Goal: Task Accomplishment & Management: Manage account settings

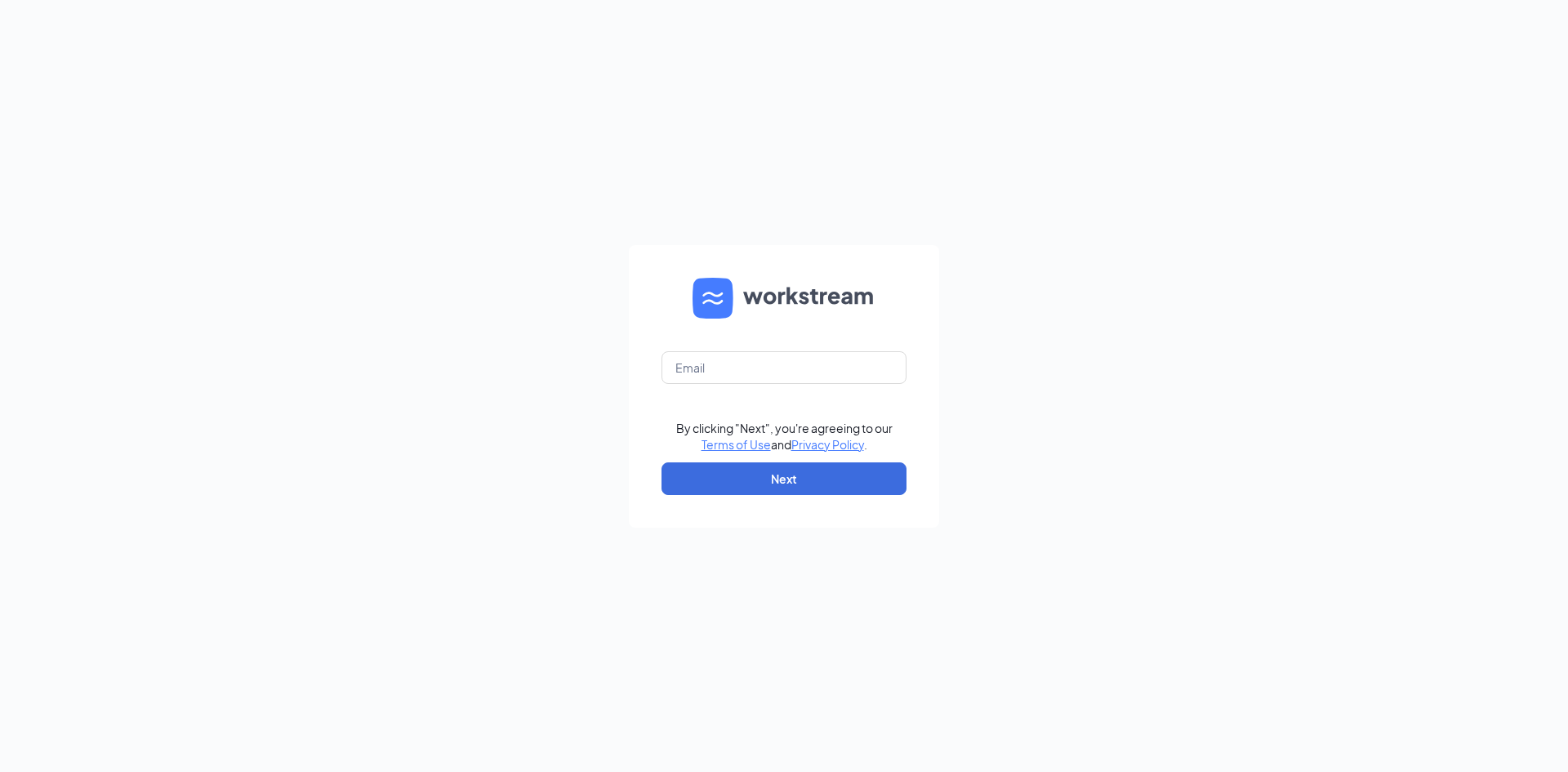
click at [810, 389] on form "By clicking "Next", you're agreeing to our Terms of Use and Privacy Policy . Ne…" at bounding box center [784, 386] width 311 height 283
click at [819, 370] on input "text" at bounding box center [783, 367] width 245 height 32
type input "Aking7751@gmail.com"
click at [855, 486] on button "Next" at bounding box center [783, 479] width 245 height 32
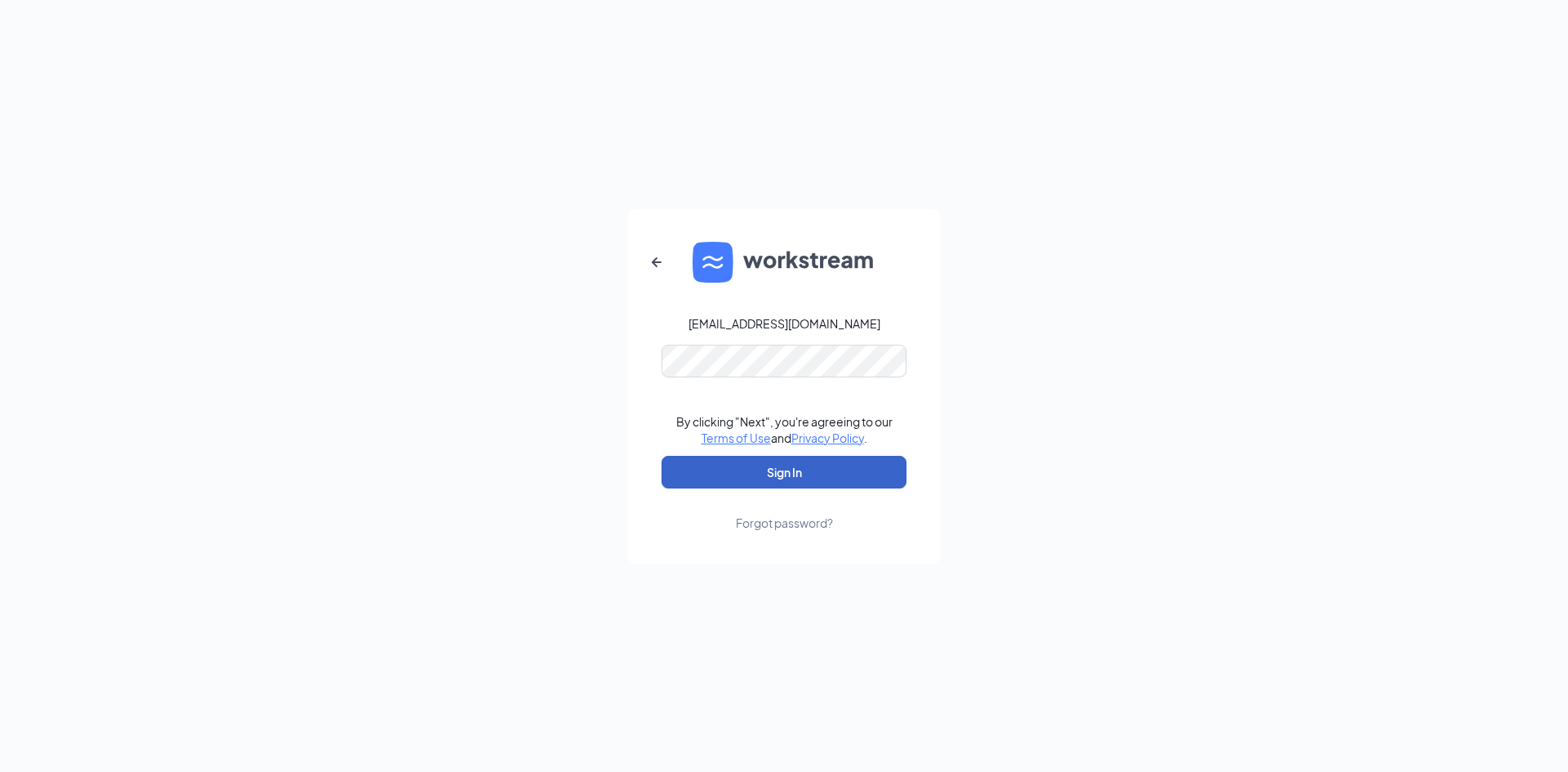
click at [905, 473] on button "Sign In" at bounding box center [783, 472] width 245 height 32
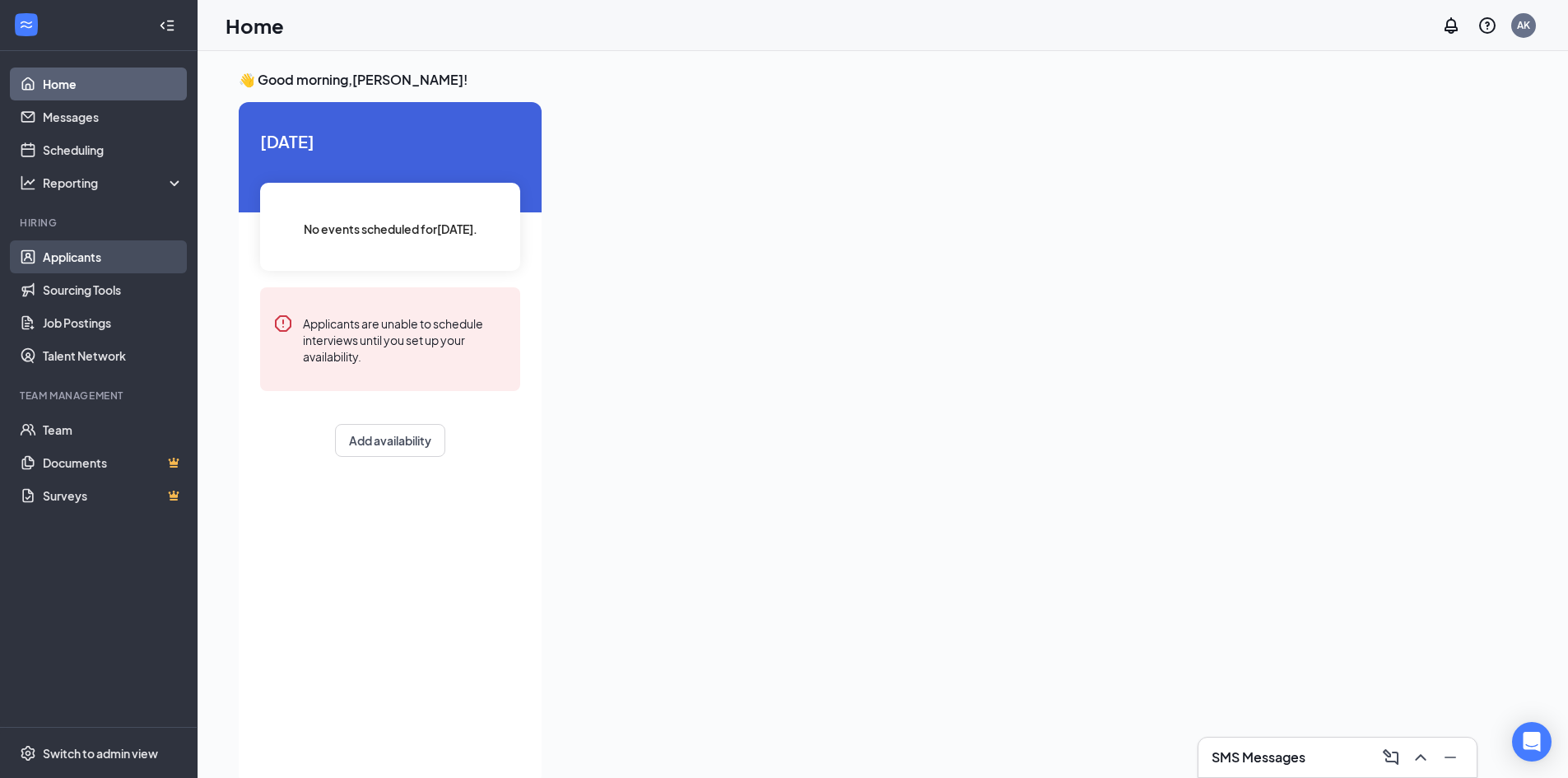
click at [102, 255] on link "Applicants" at bounding box center [113, 256] width 141 height 33
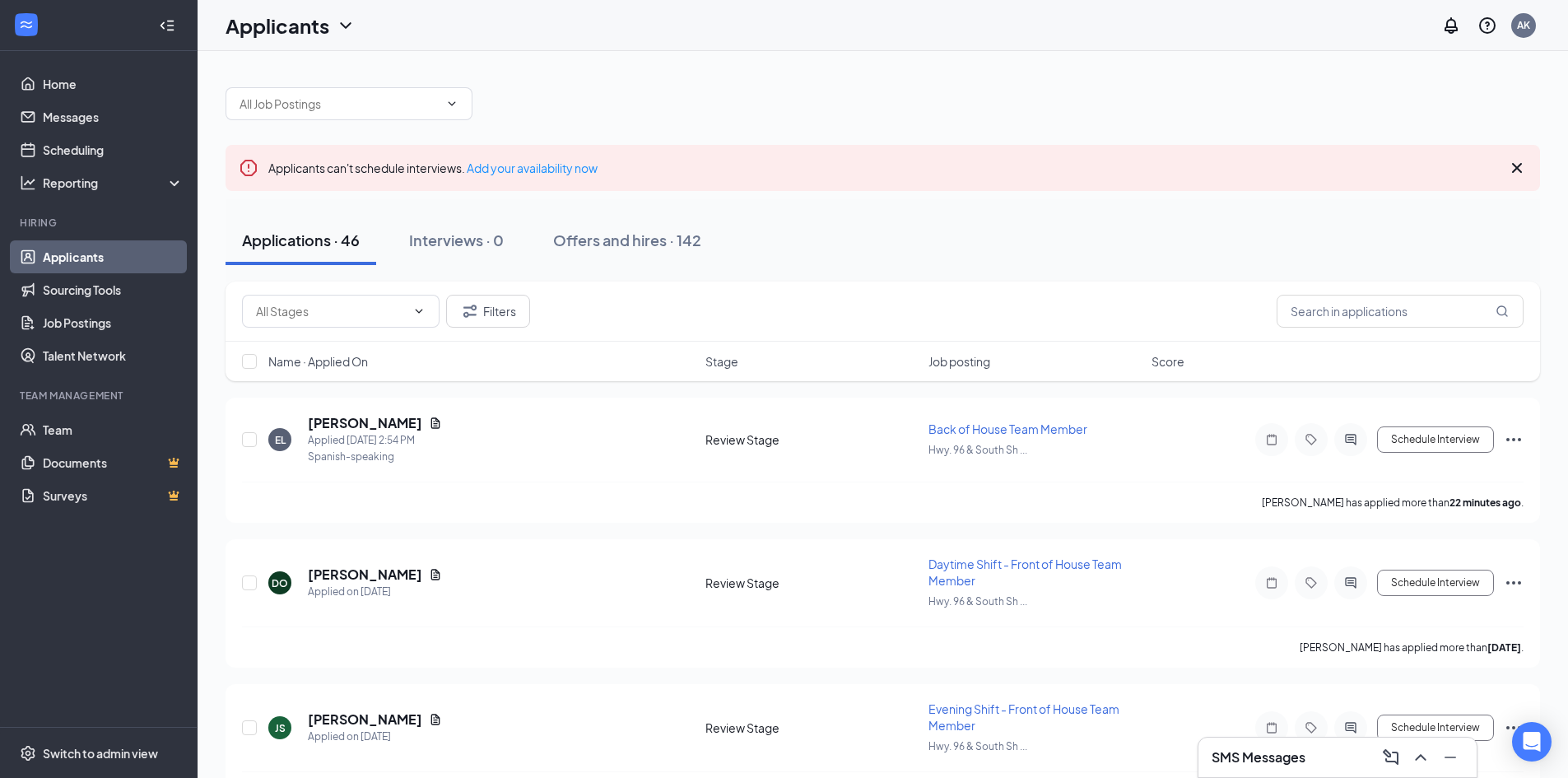
click at [1510, 173] on icon "Cross" at bounding box center [1517, 168] width 20 height 20
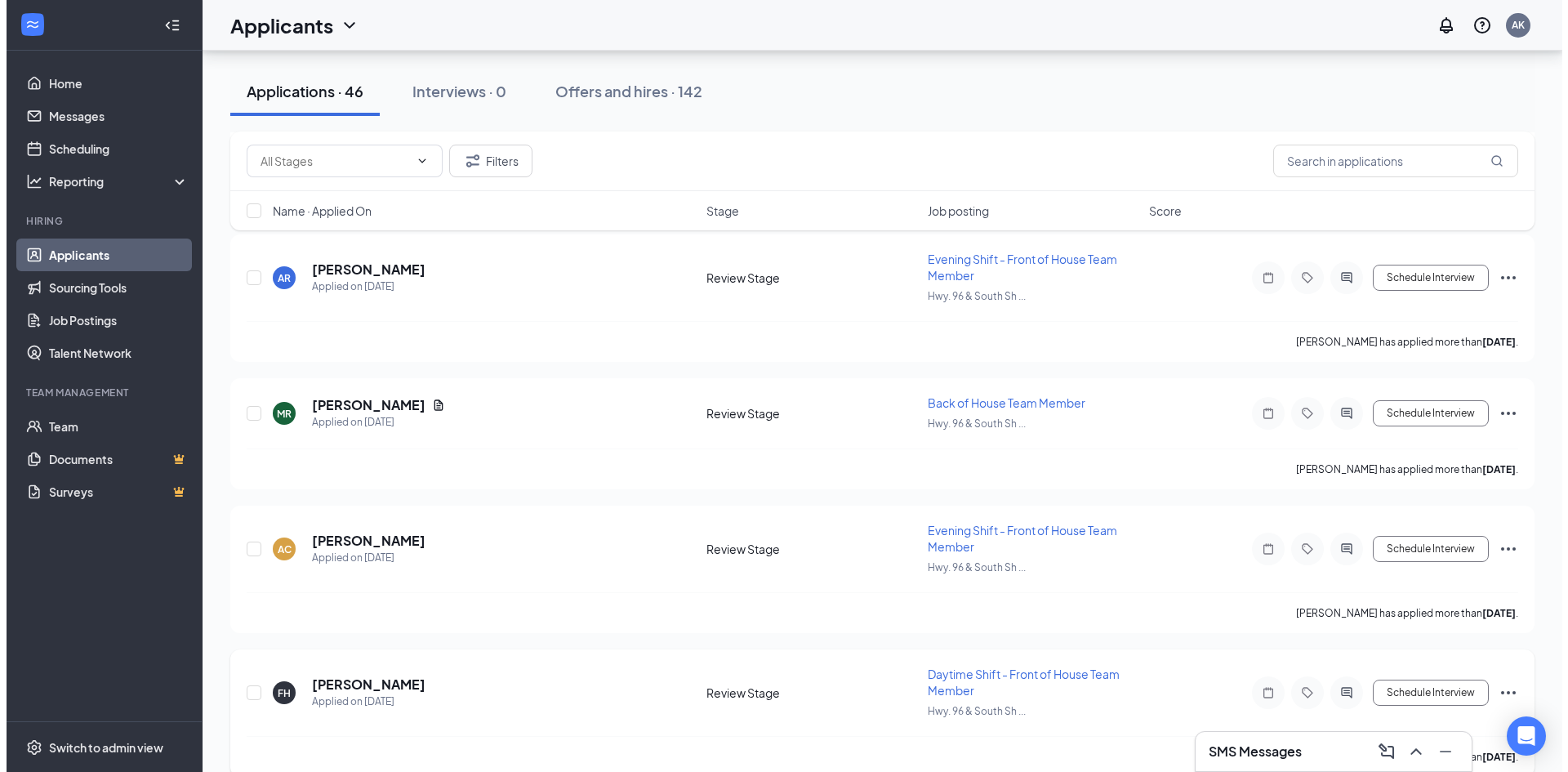
scroll to position [572, 0]
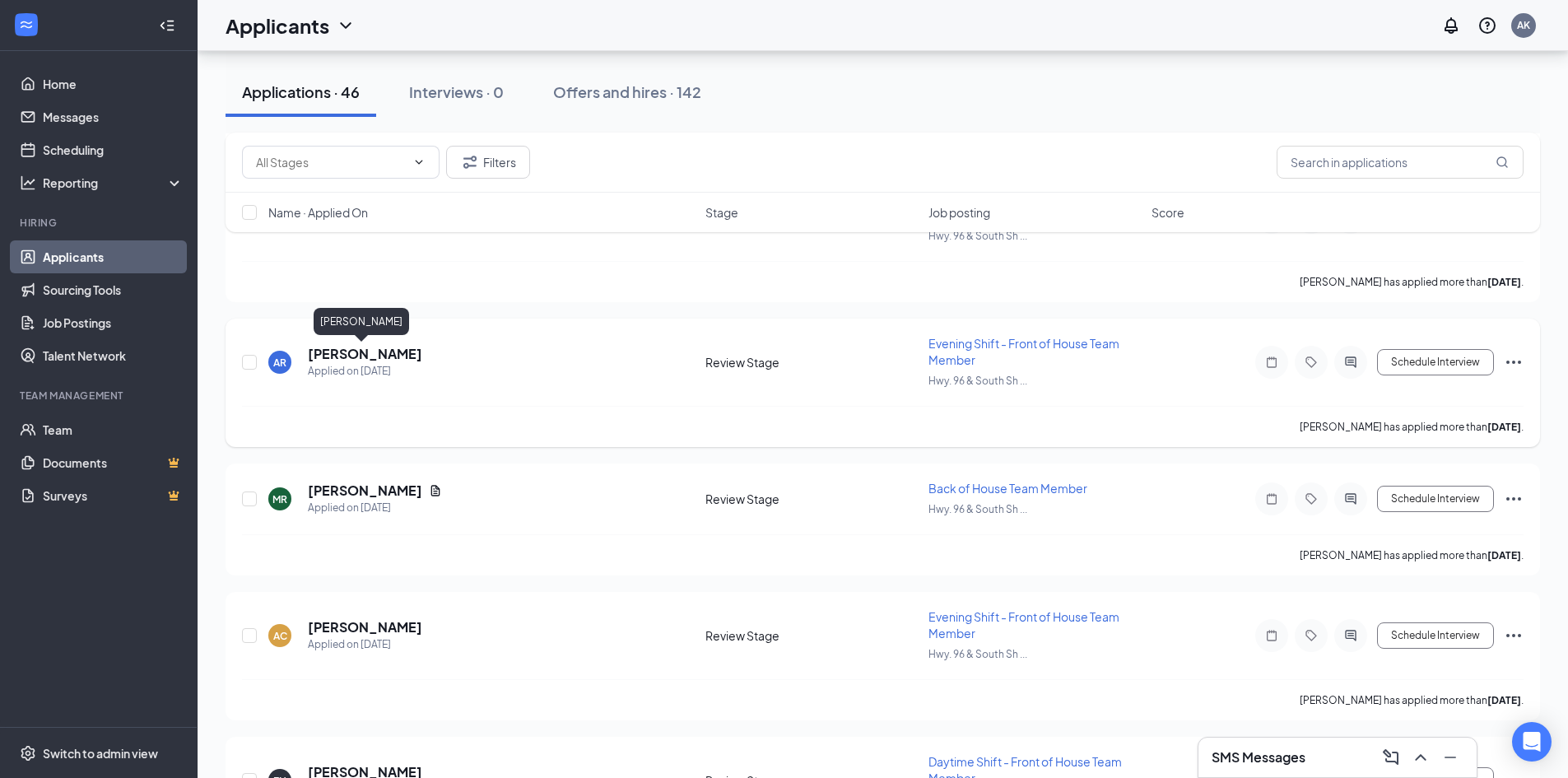
click at [358, 356] on h5 "Alyssa Rollins" at bounding box center [365, 354] width 115 height 18
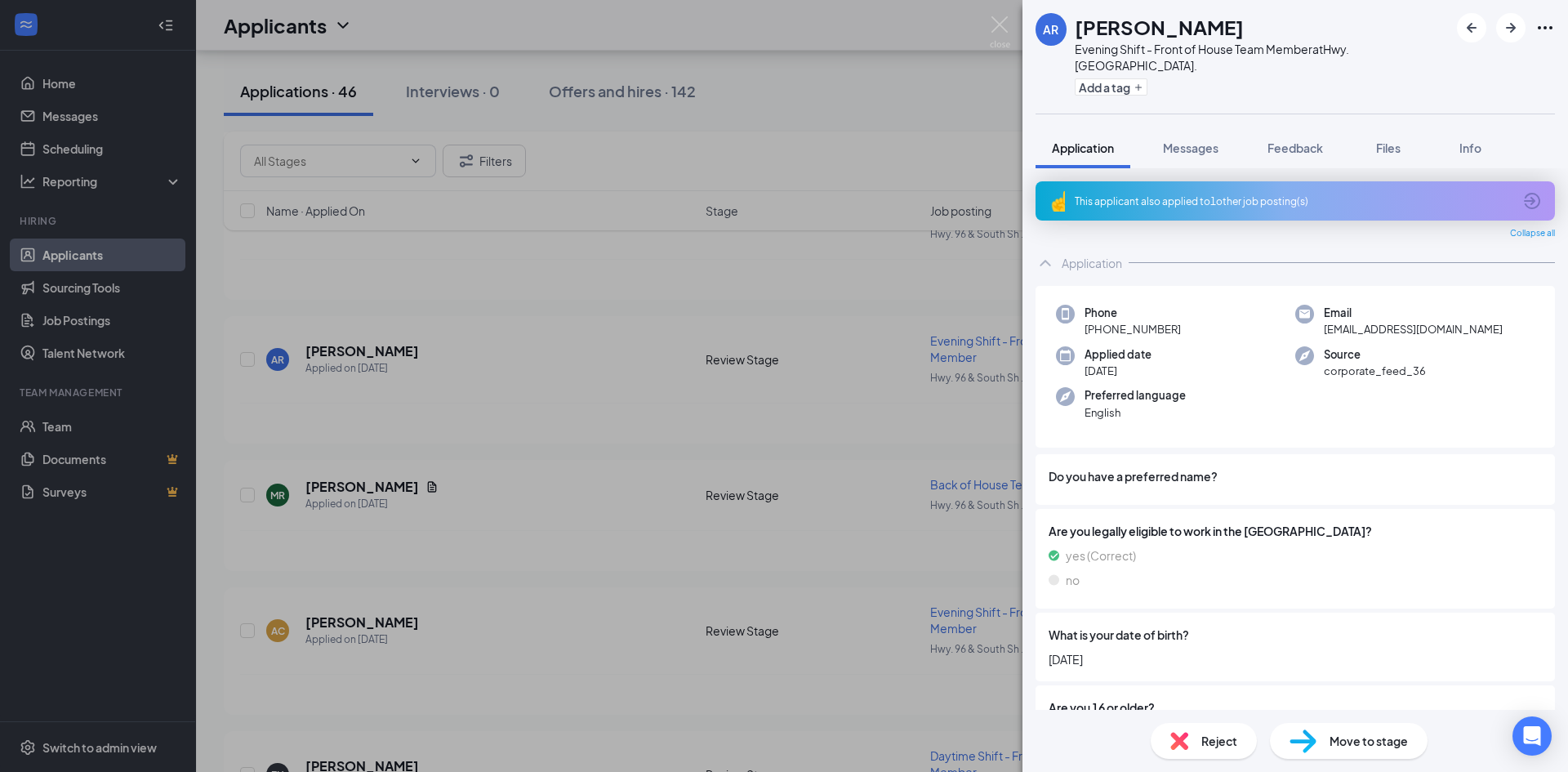
click at [1345, 210] on div "This applicant also applied to 1 other job posting(s)" at bounding box center [1295, 200] width 519 height 39
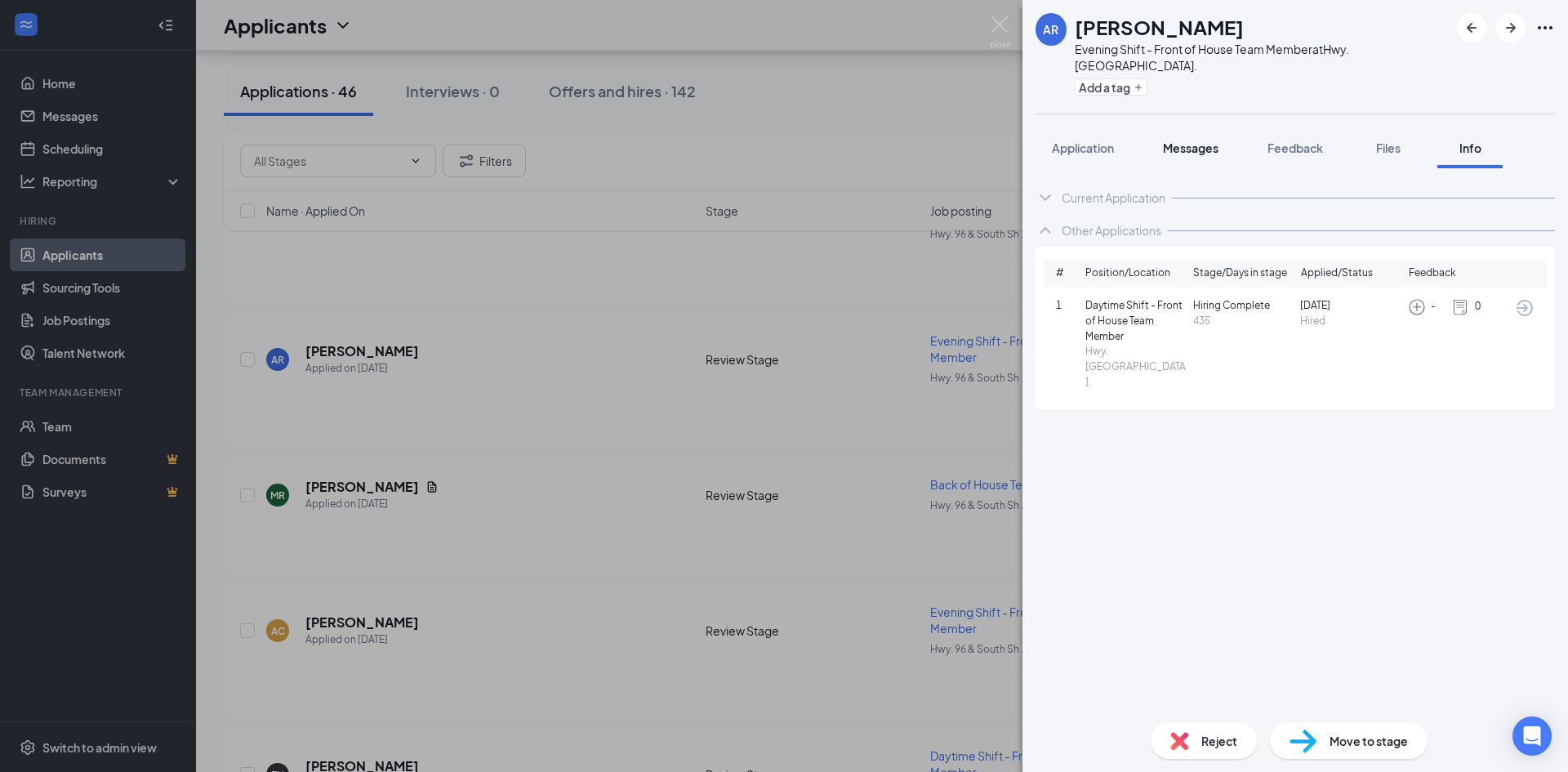
click at [1178, 154] on span "Messages" at bounding box center [1190, 148] width 56 height 15
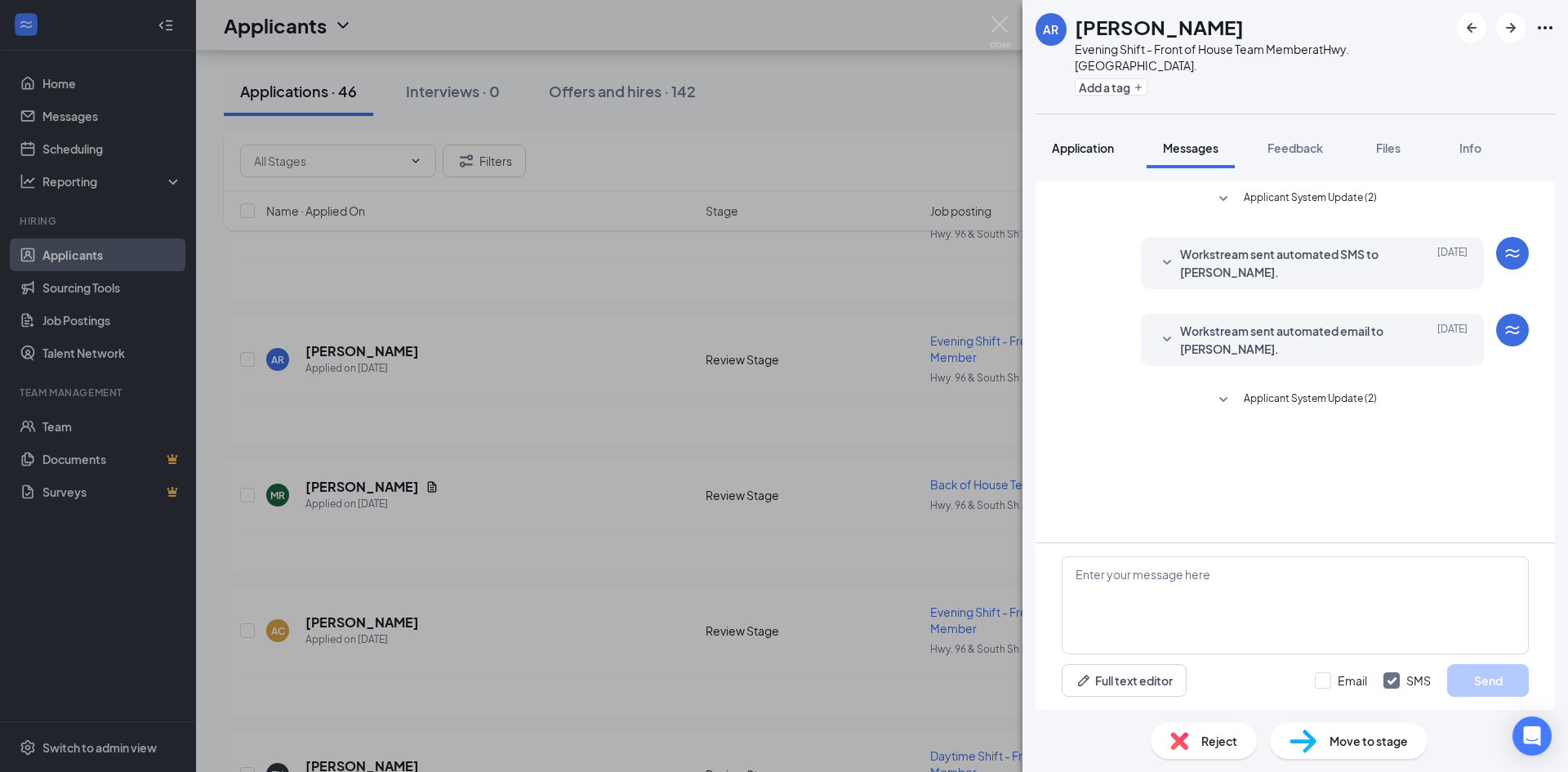
click at [1066, 145] on span "Application" at bounding box center [1082, 148] width 62 height 15
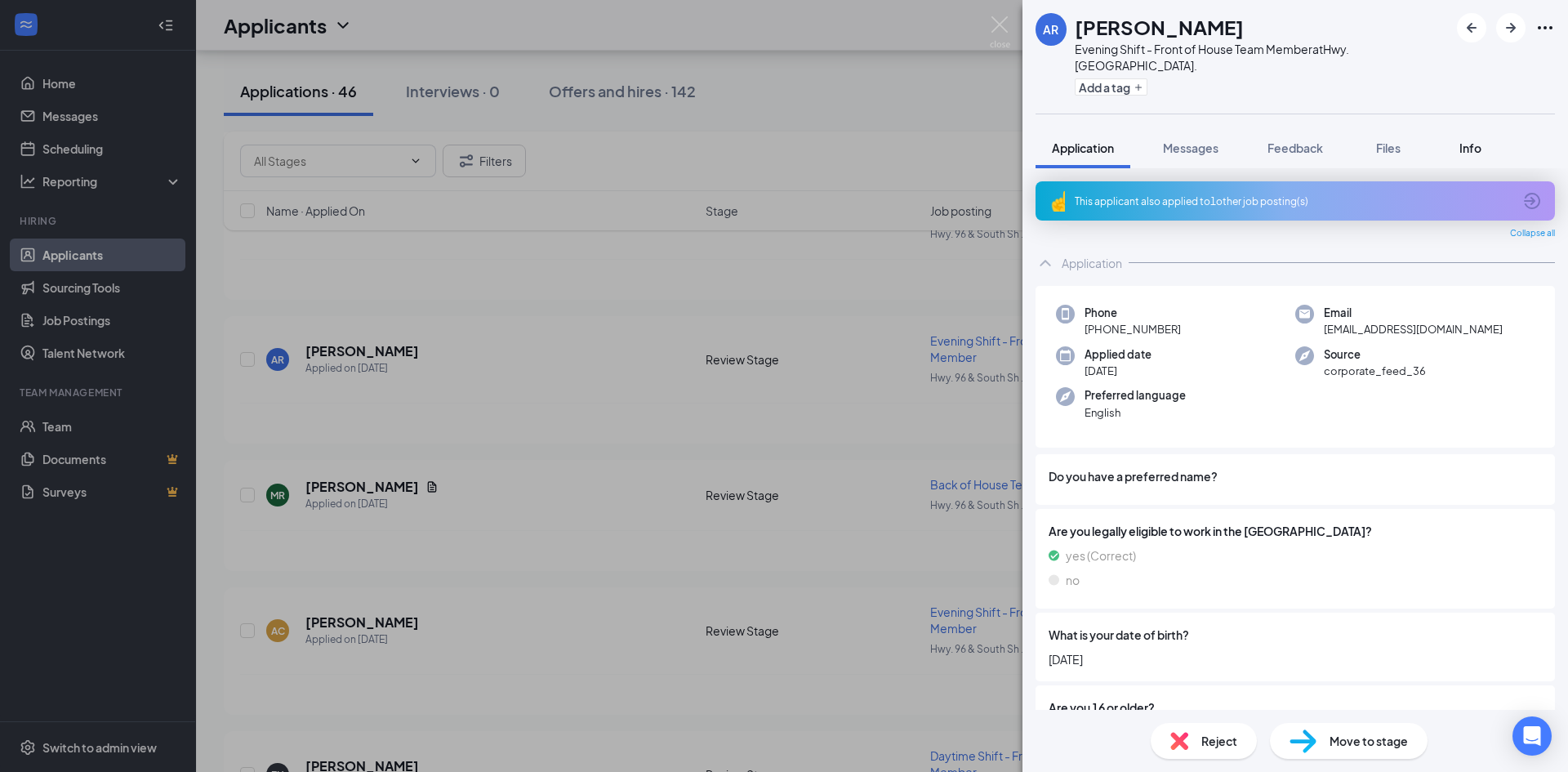
click at [1470, 155] on div "Info" at bounding box center [1469, 148] width 32 height 17
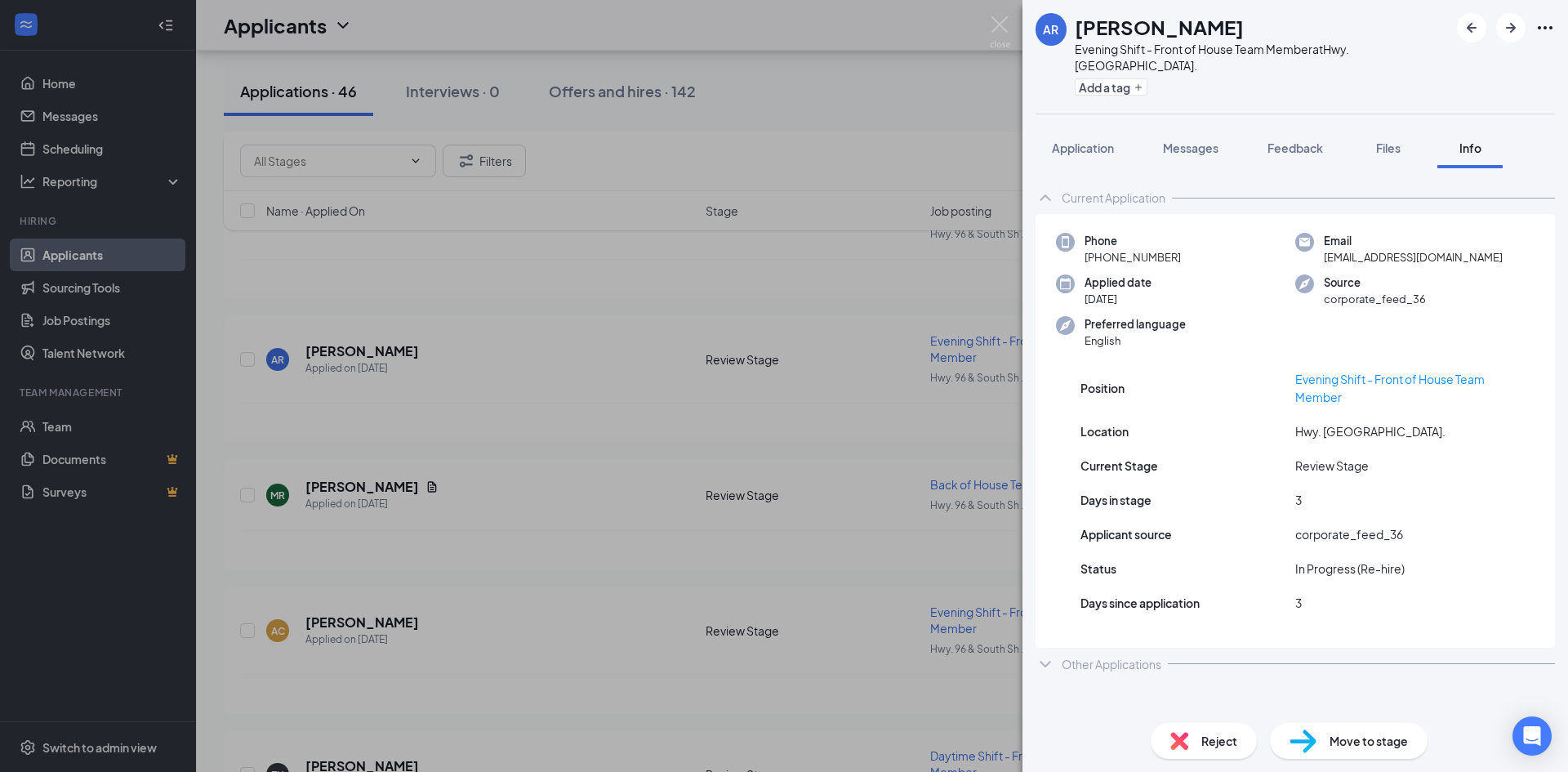
click at [1131, 663] on div "Other Applications" at bounding box center [1111, 665] width 100 height 17
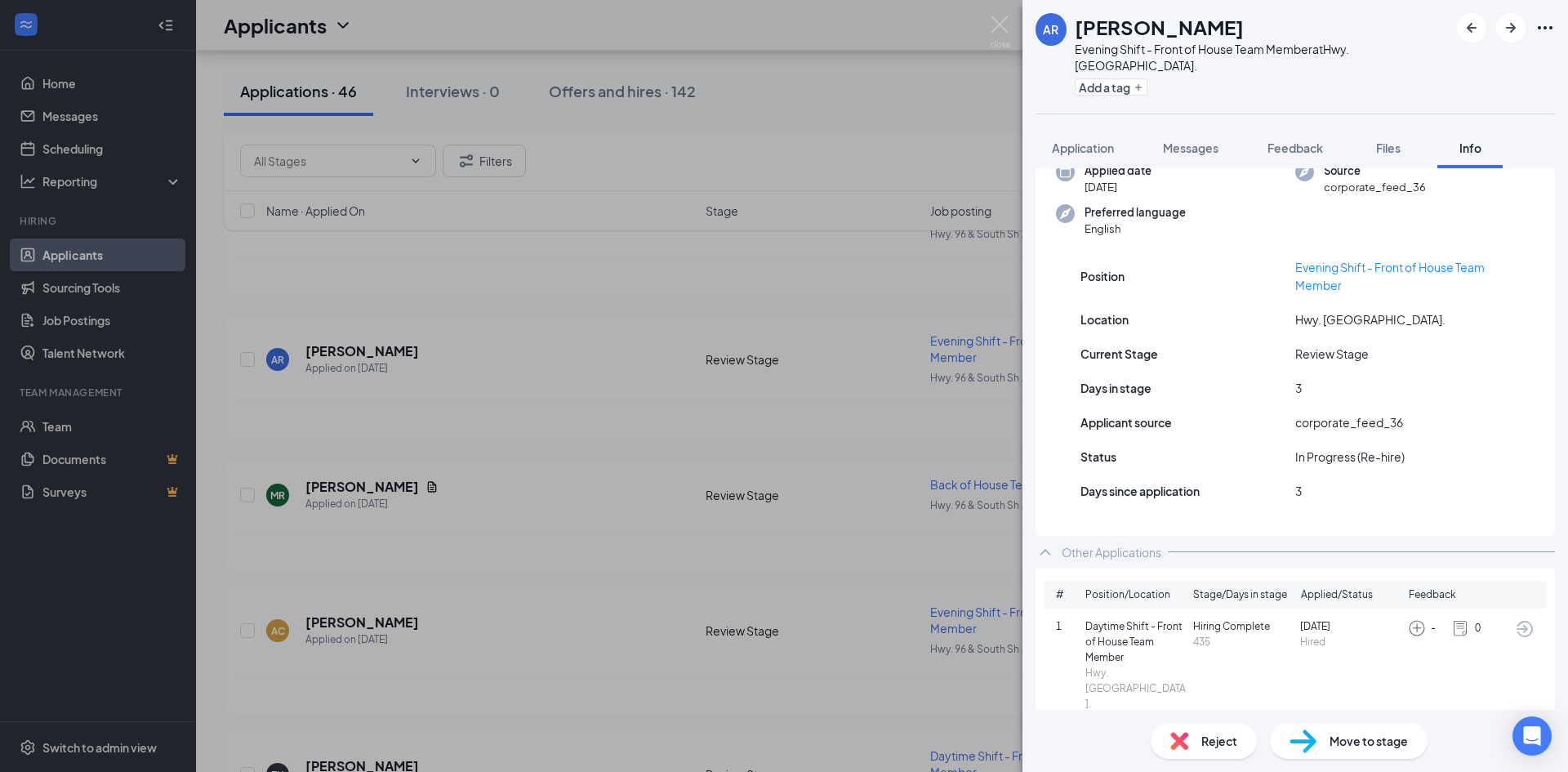
scroll to position [118, 0]
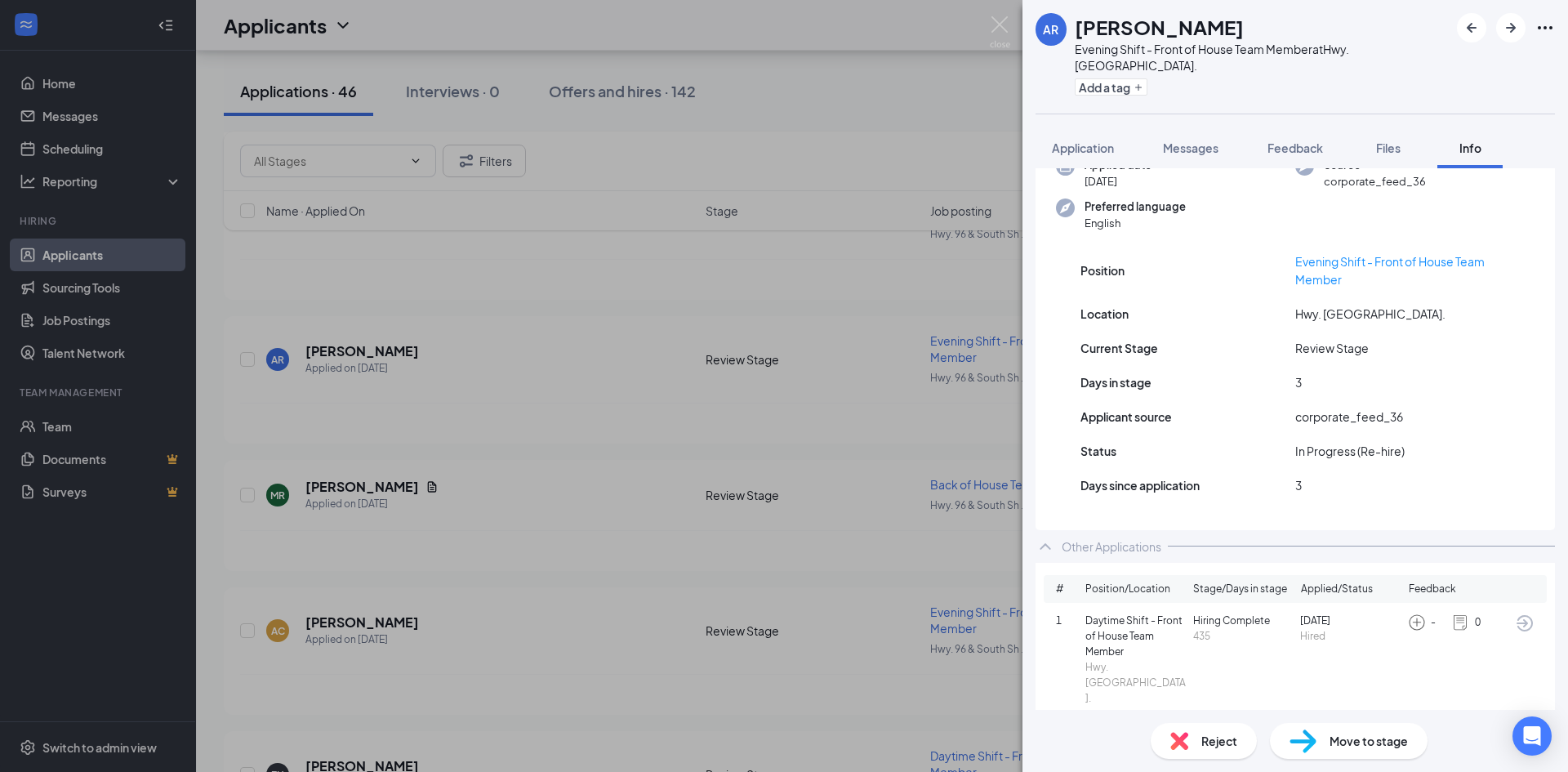
click at [1515, 625] on icon "ArrowCircle" at bounding box center [1525, 623] width 20 height 20
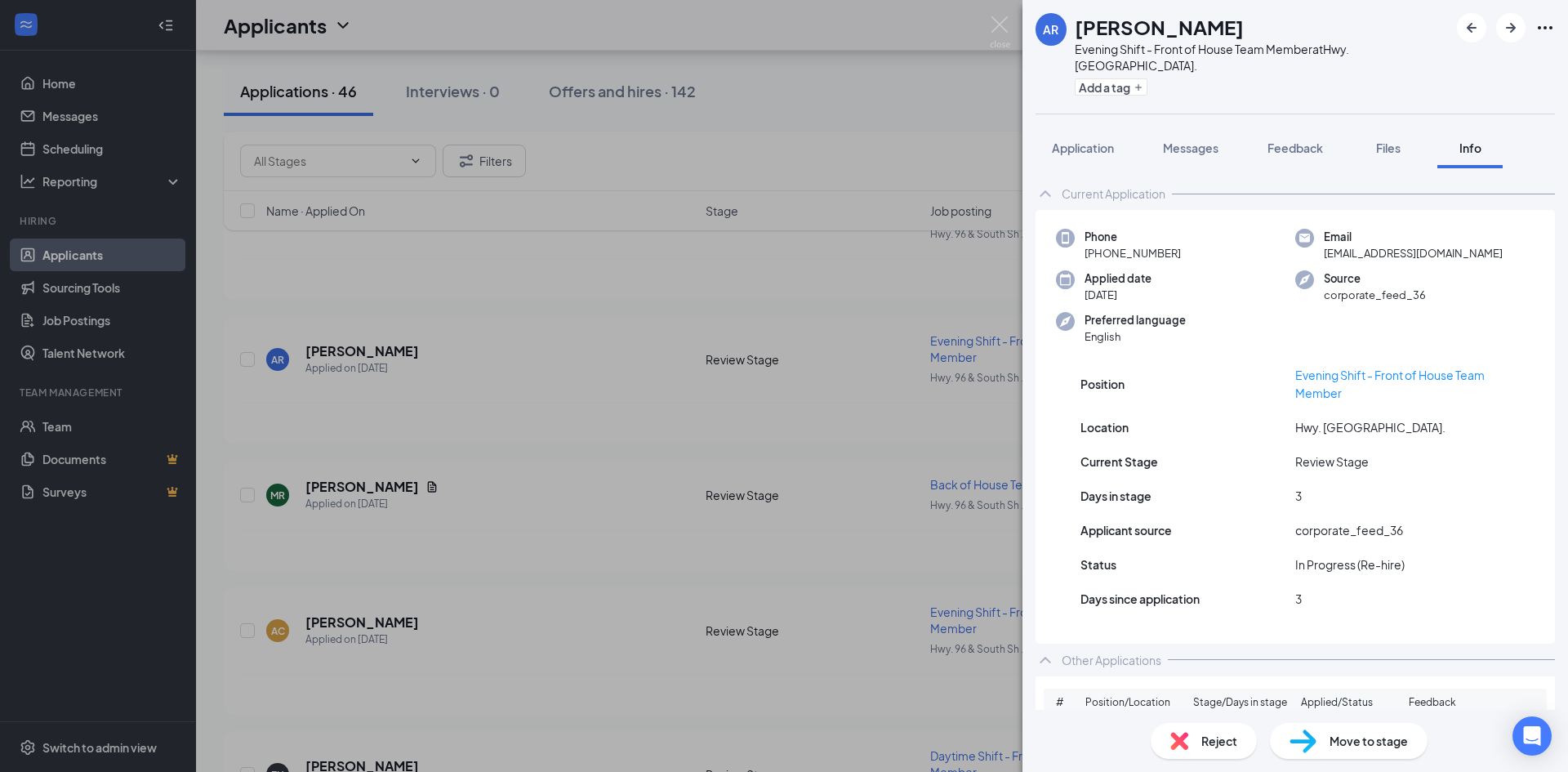
scroll to position [0, 0]
click at [1090, 150] on span "Application" at bounding box center [1082, 148] width 62 height 15
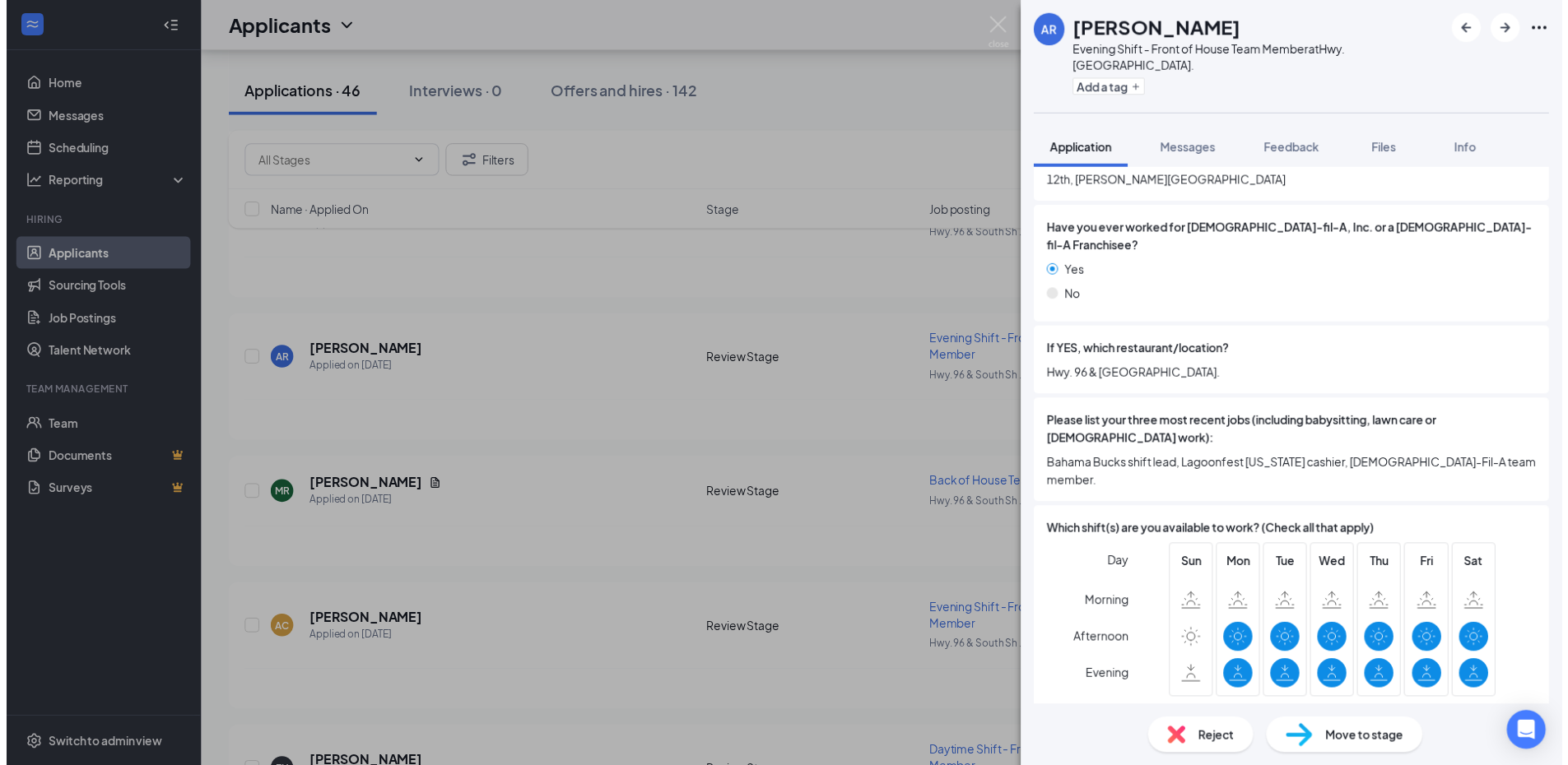
scroll to position [659, 0]
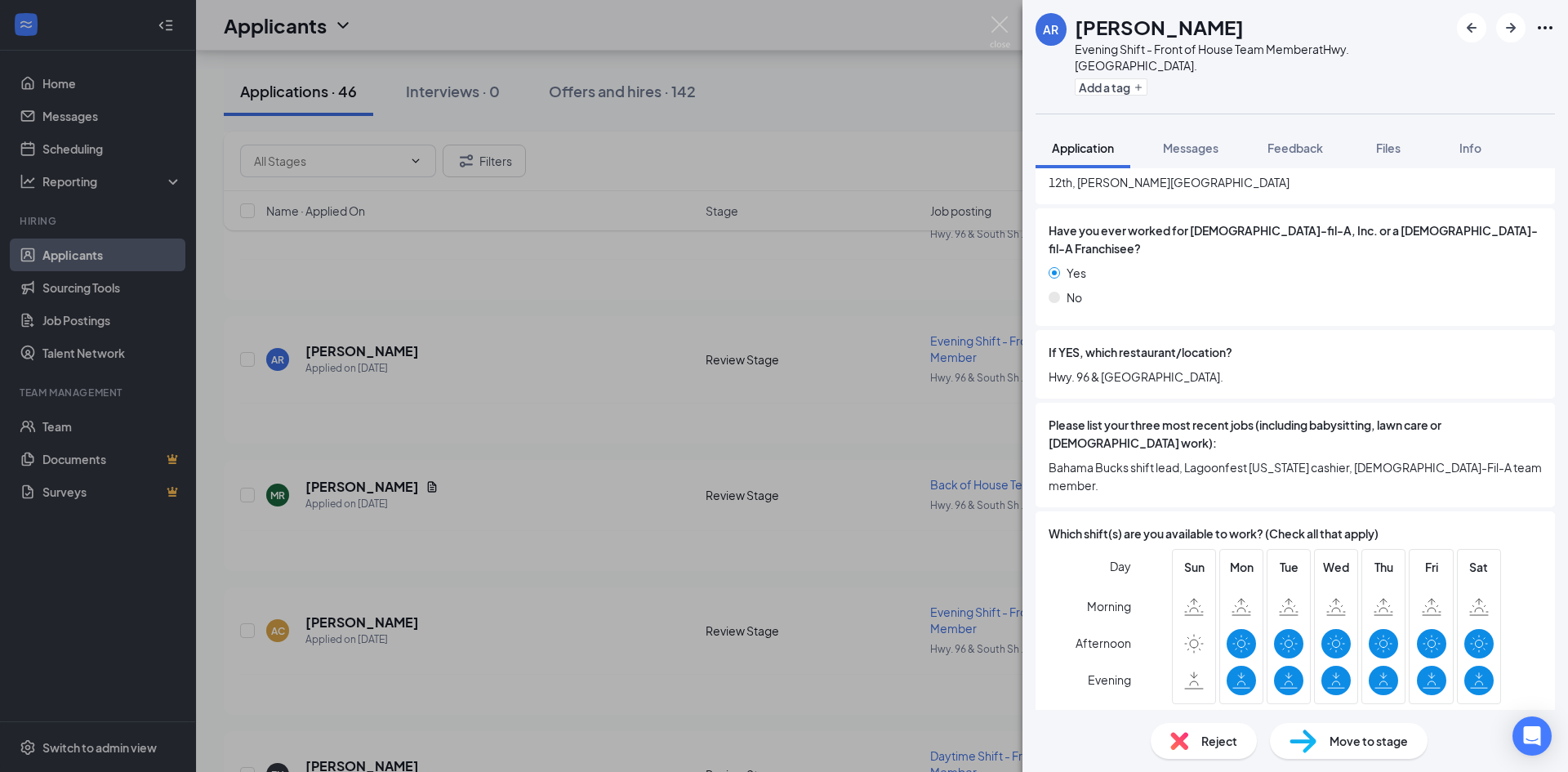
click at [866, 93] on div "AR Alyssa Rollins Evening Shift - Front of House Team Member at Hwy. 96 & South…" at bounding box center [784, 386] width 1568 height 772
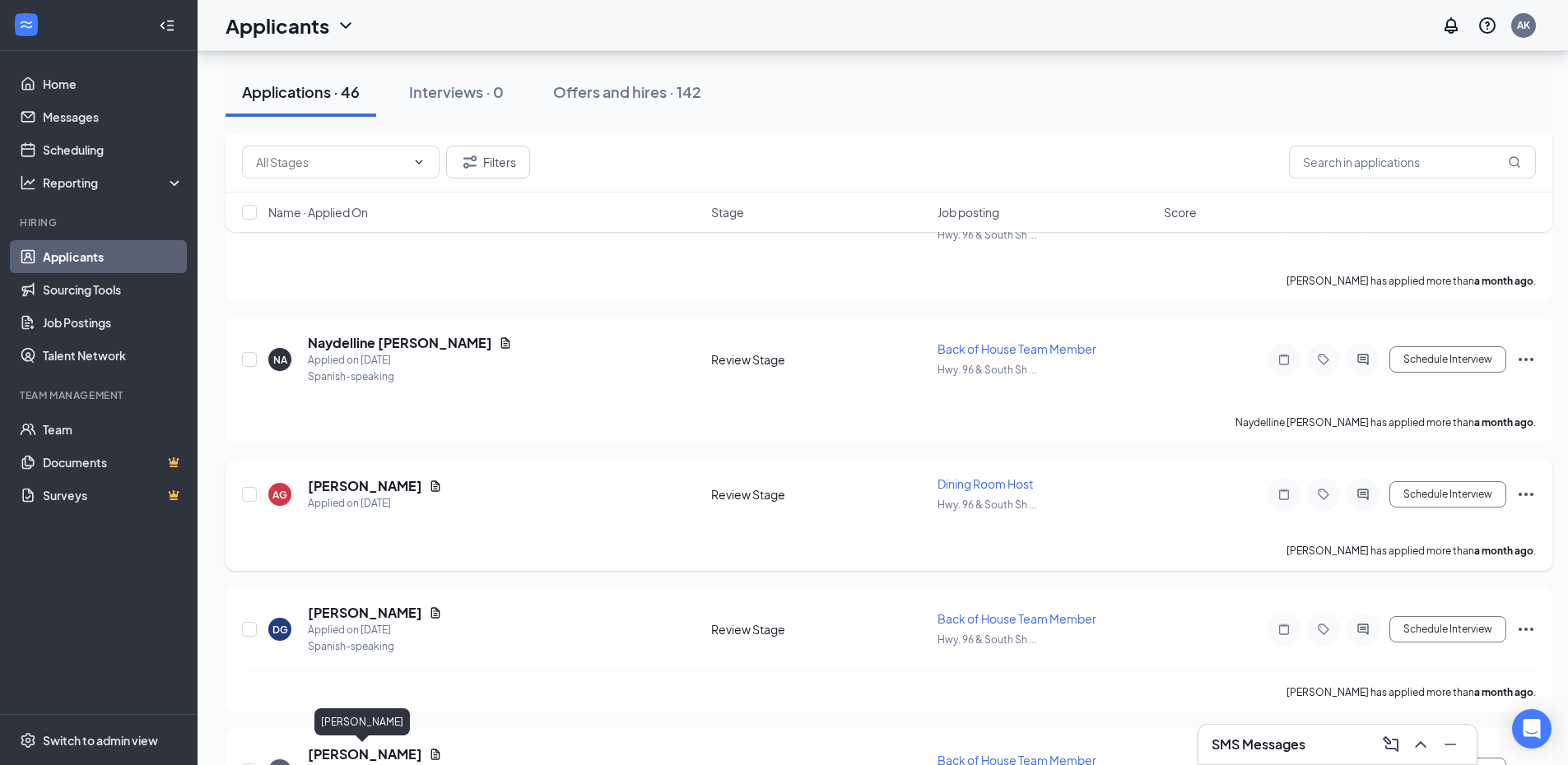
scroll to position [5560, 0]
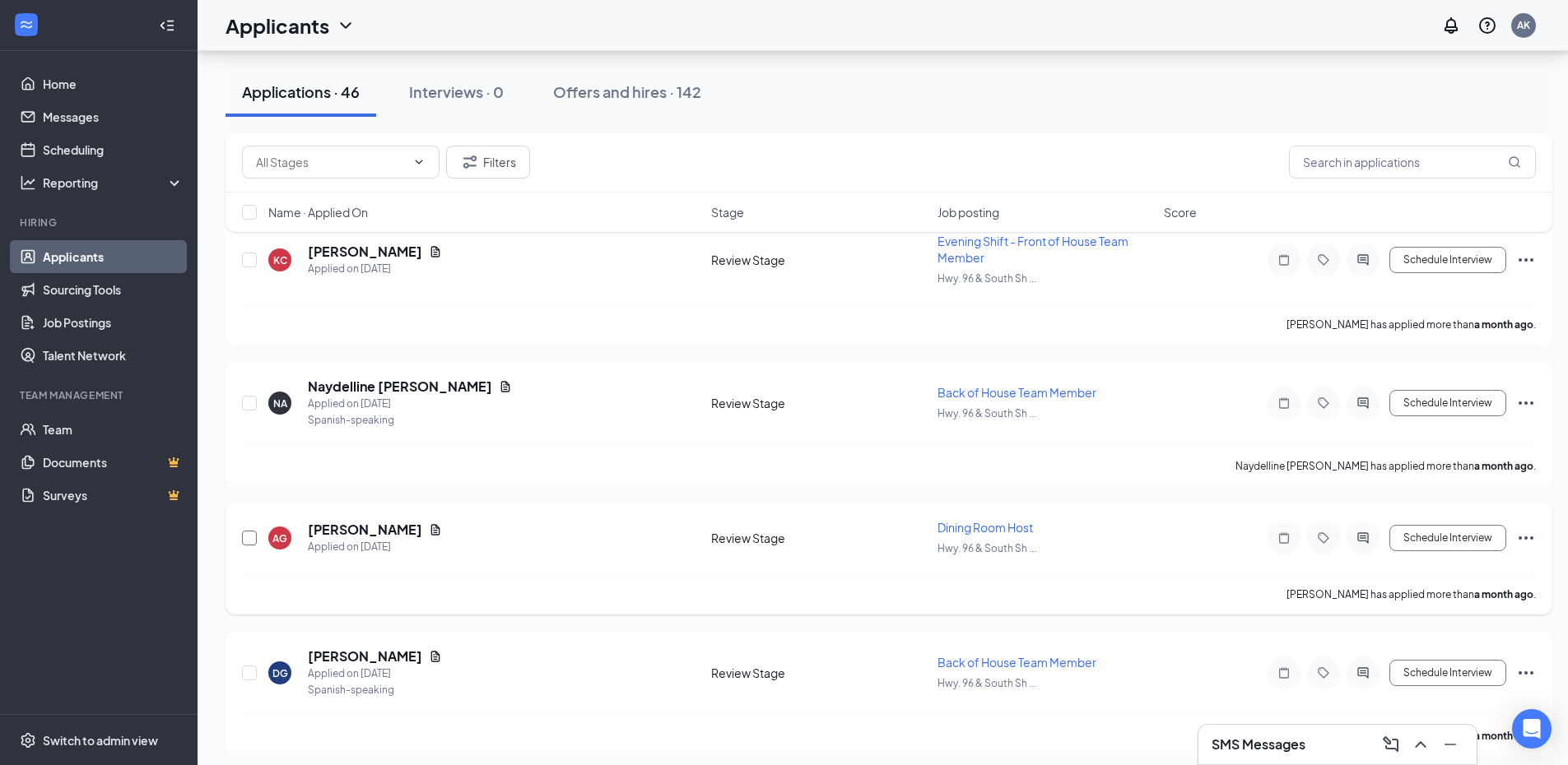
click at [248, 539] on input "checkbox" at bounding box center [249, 538] width 15 height 15
checkbox input "true"
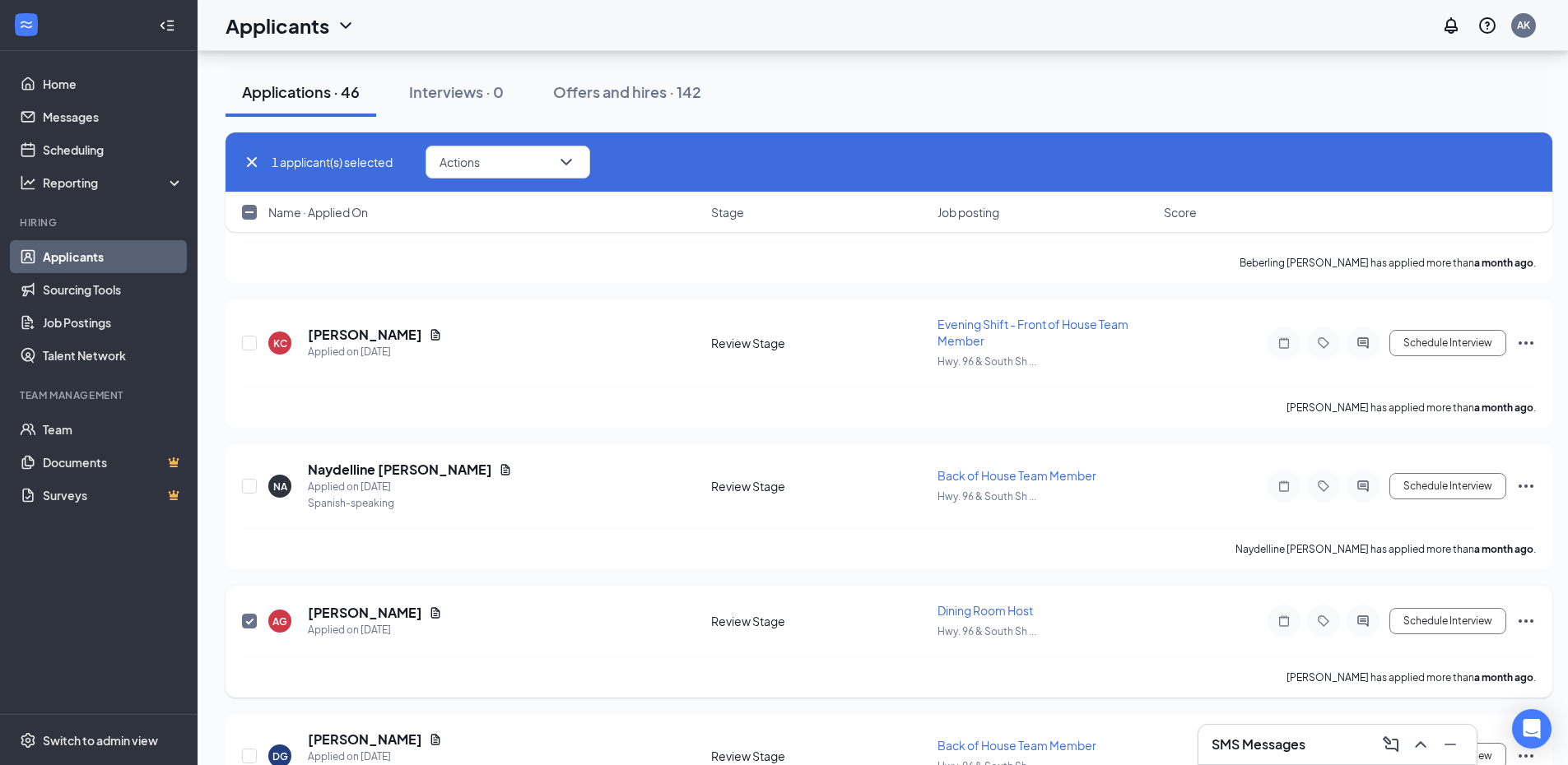
scroll to position [5395, 0]
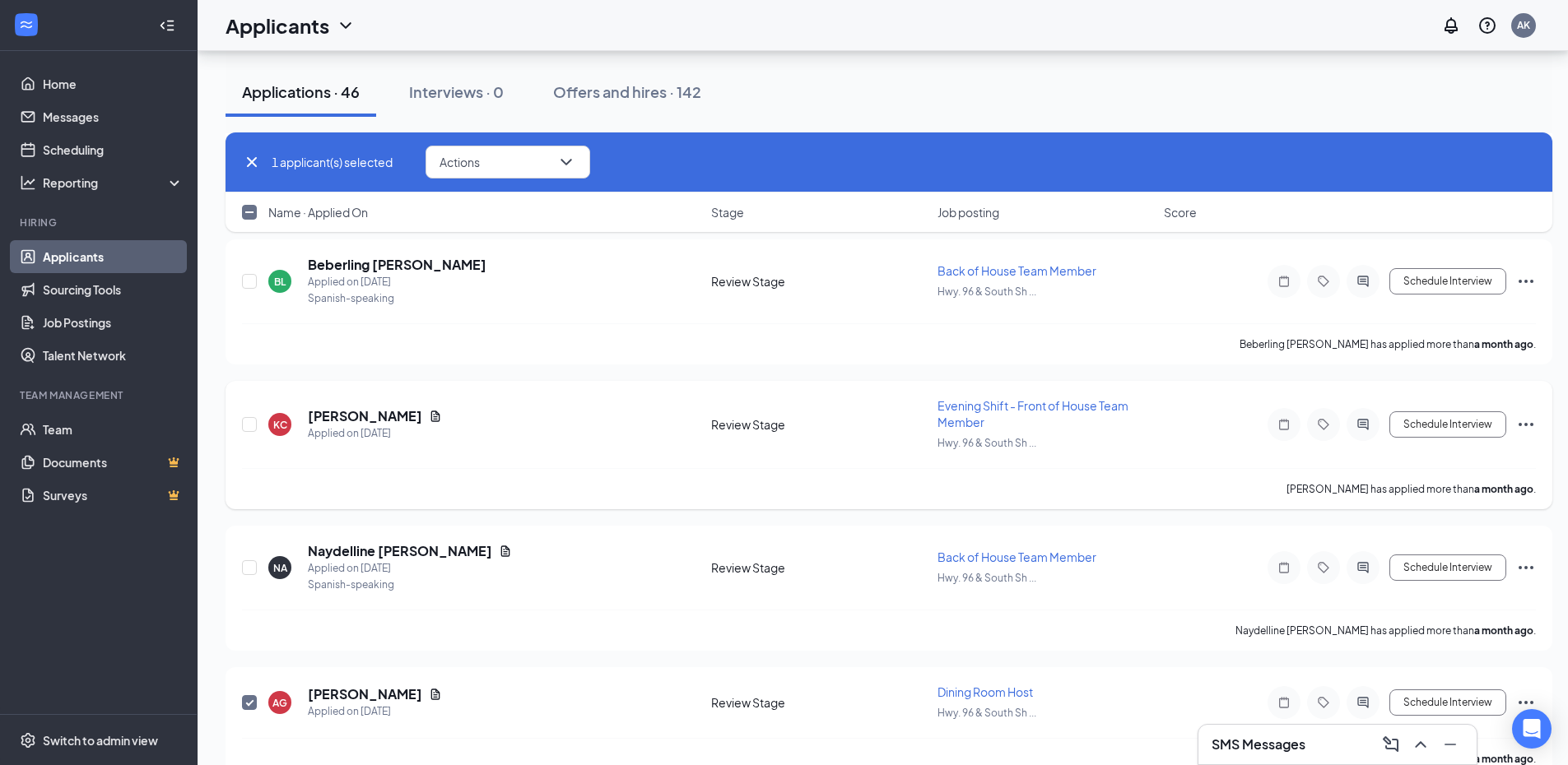
click at [259, 433] on div "KC Kade Connor Applied on Sep 18 Review Stage Evening Shift - Front of House Te…" at bounding box center [889, 433] width 1294 height 71
click at [251, 424] on input "checkbox" at bounding box center [249, 424] width 15 height 15
checkbox input "true"
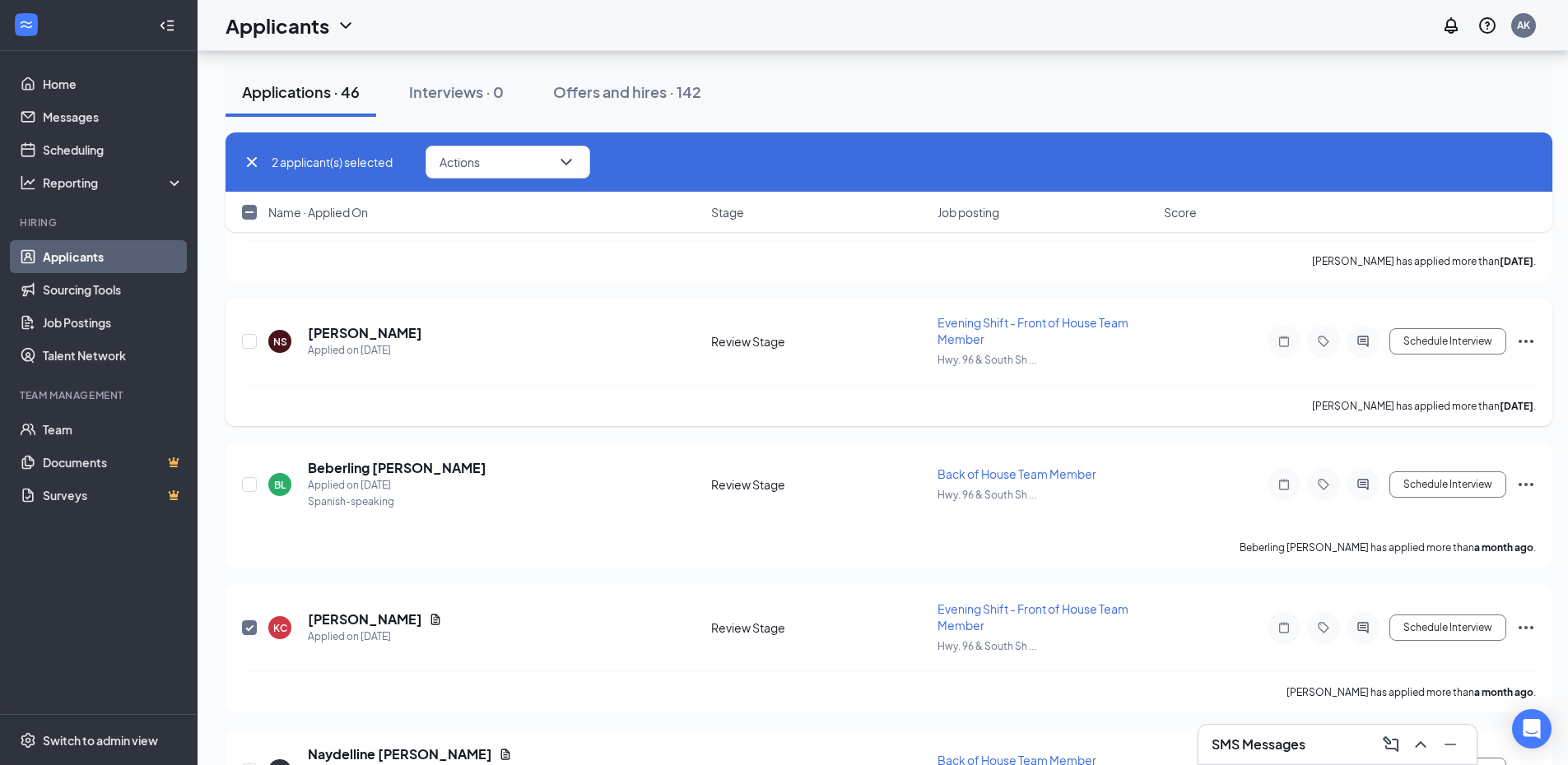
scroll to position [5148, 0]
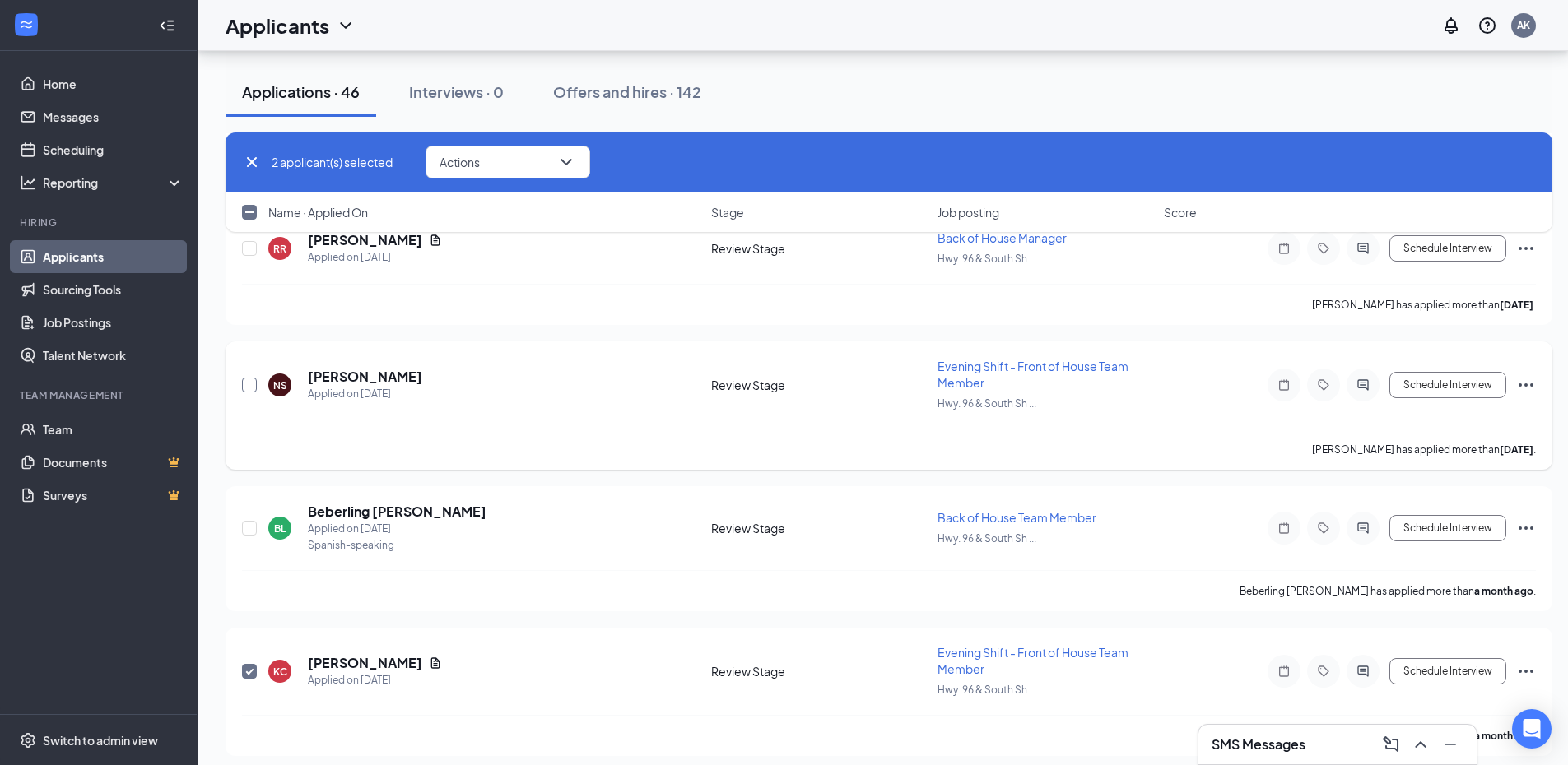
click at [251, 386] on input "checkbox" at bounding box center [249, 385] width 15 height 15
checkbox input "true"
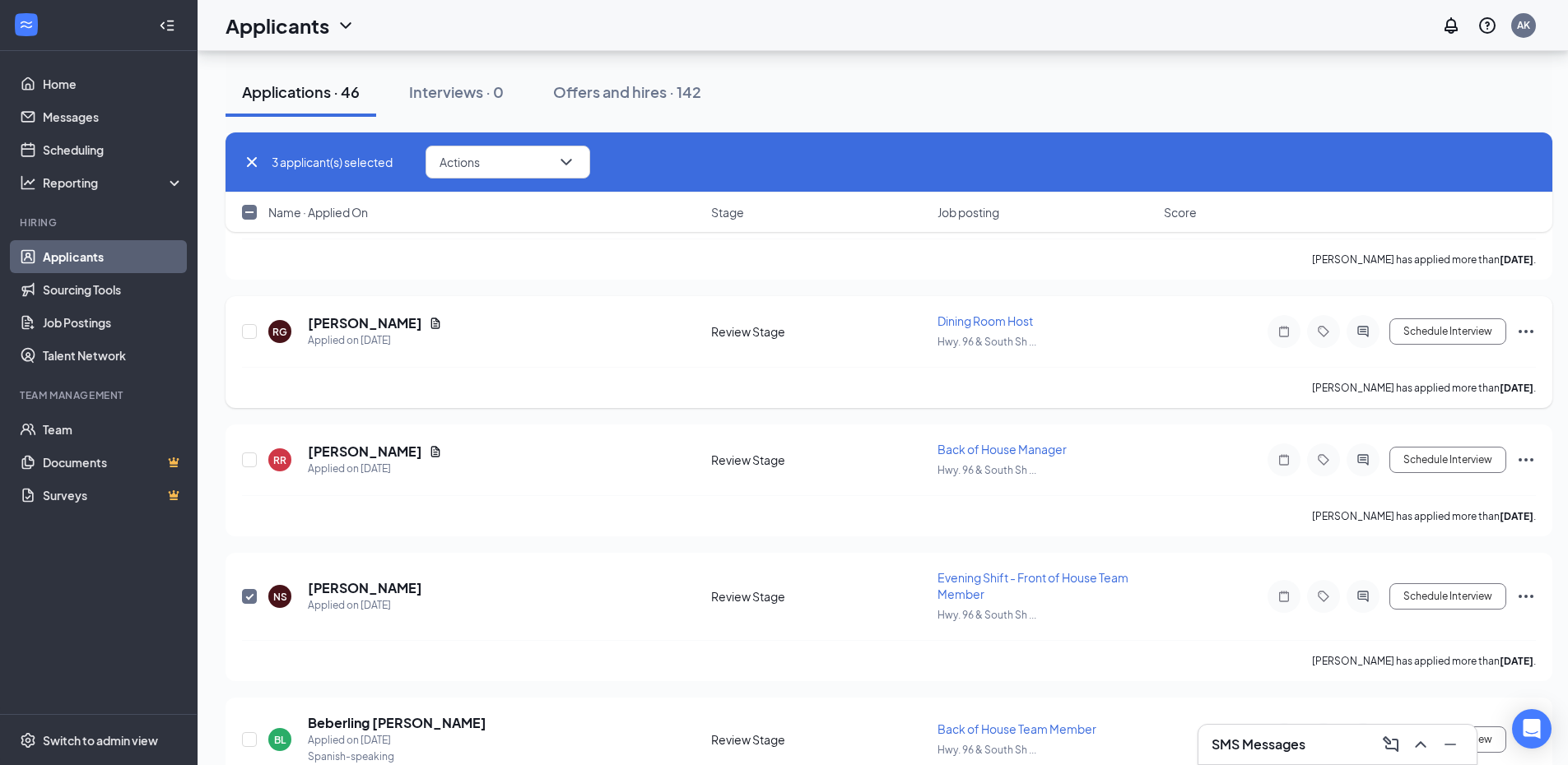
scroll to position [4901, 0]
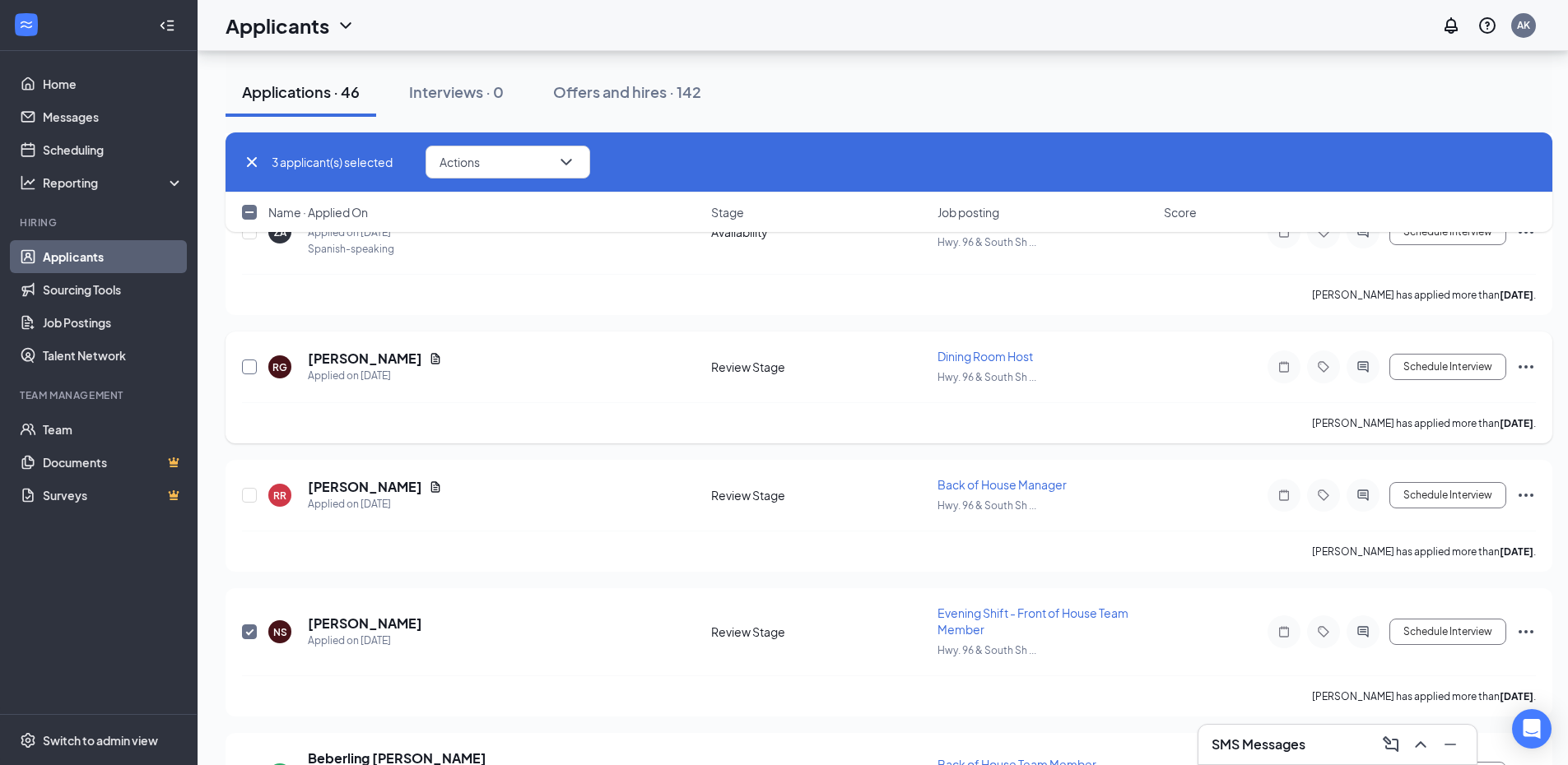
click at [253, 367] on input "checkbox" at bounding box center [249, 367] width 15 height 15
checkbox input "true"
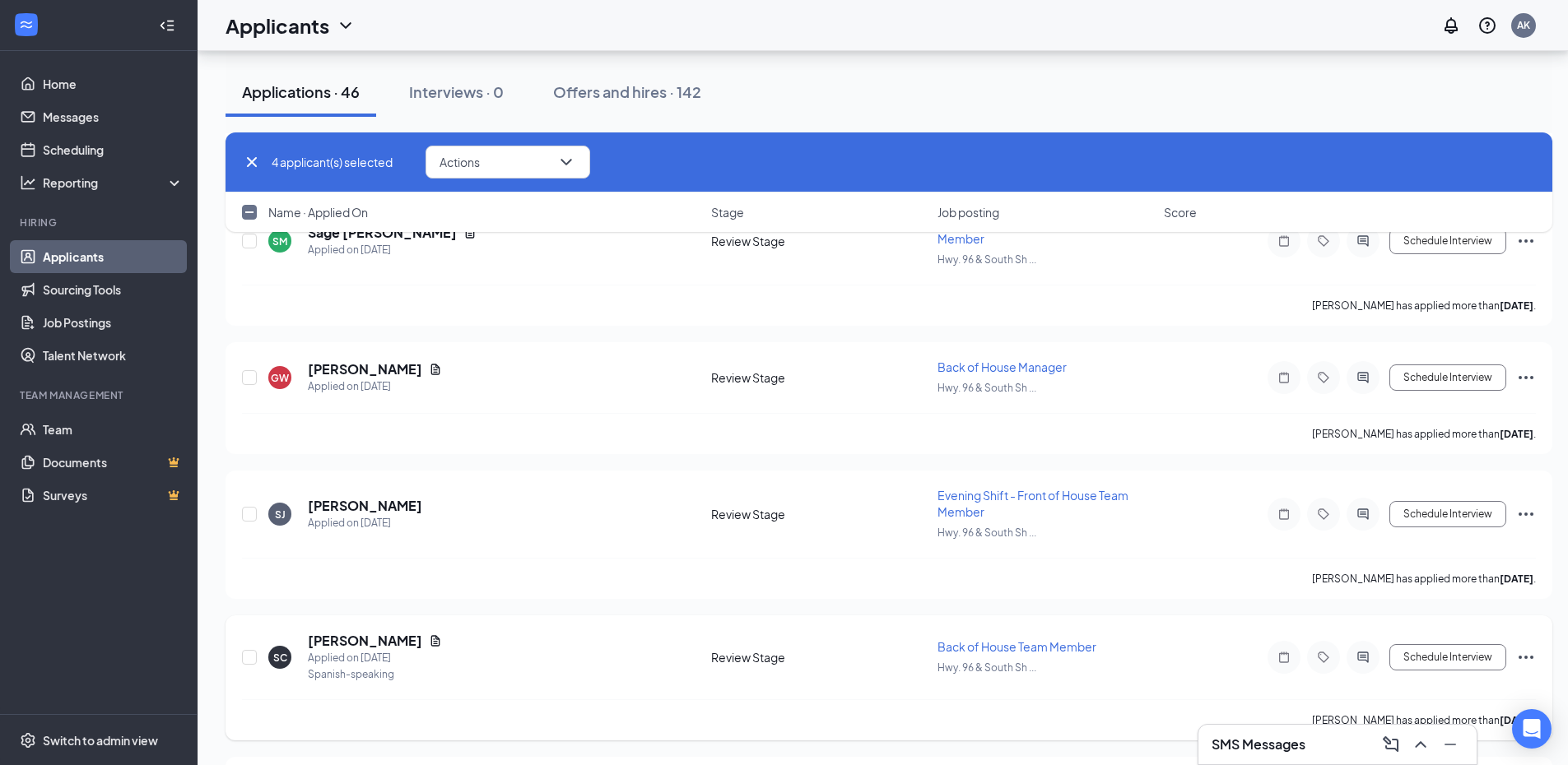
scroll to position [4161, 0]
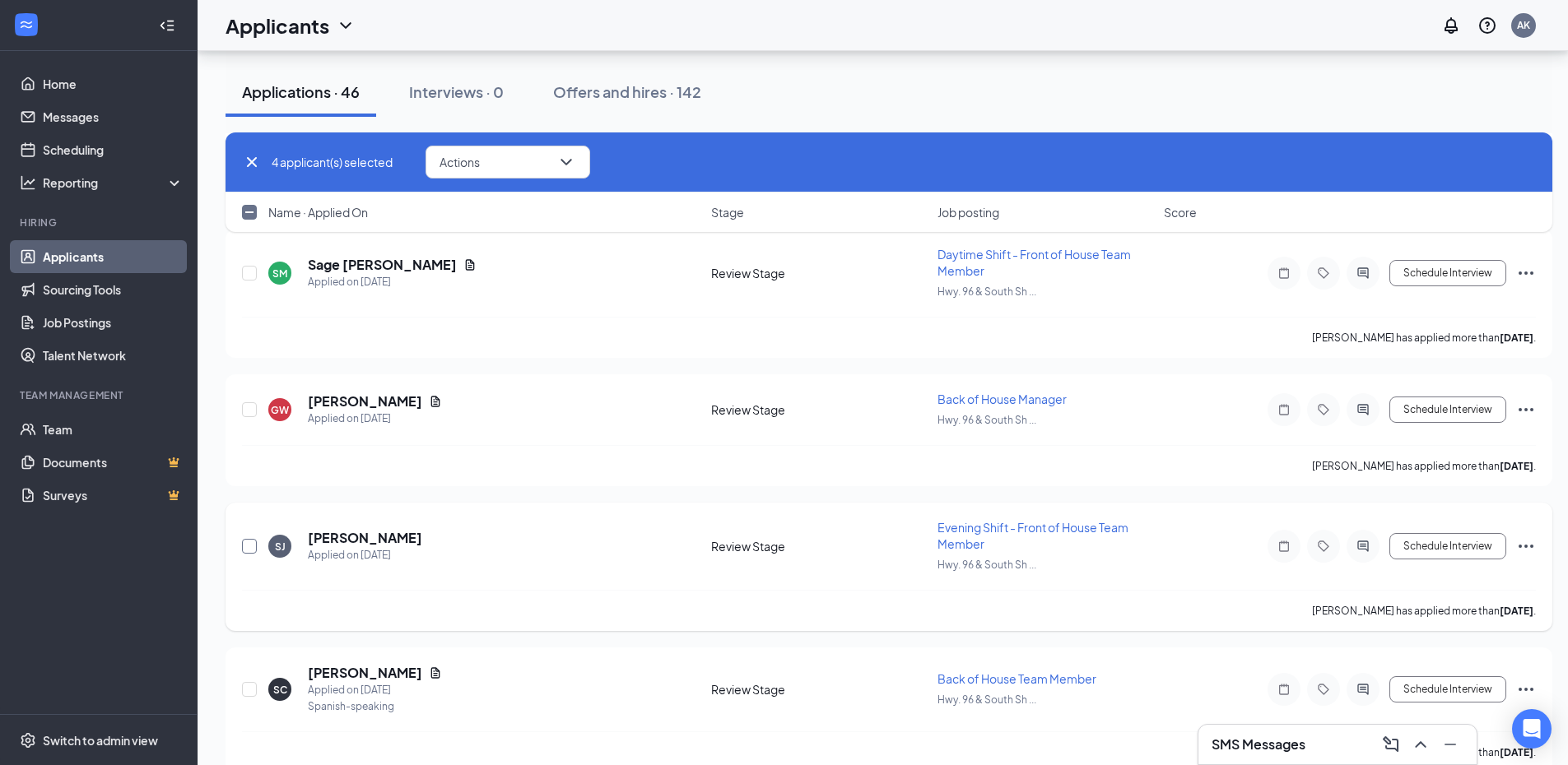
click at [249, 546] on input "checkbox" at bounding box center [249, 547] width 15 height 15
checkbox input "true"
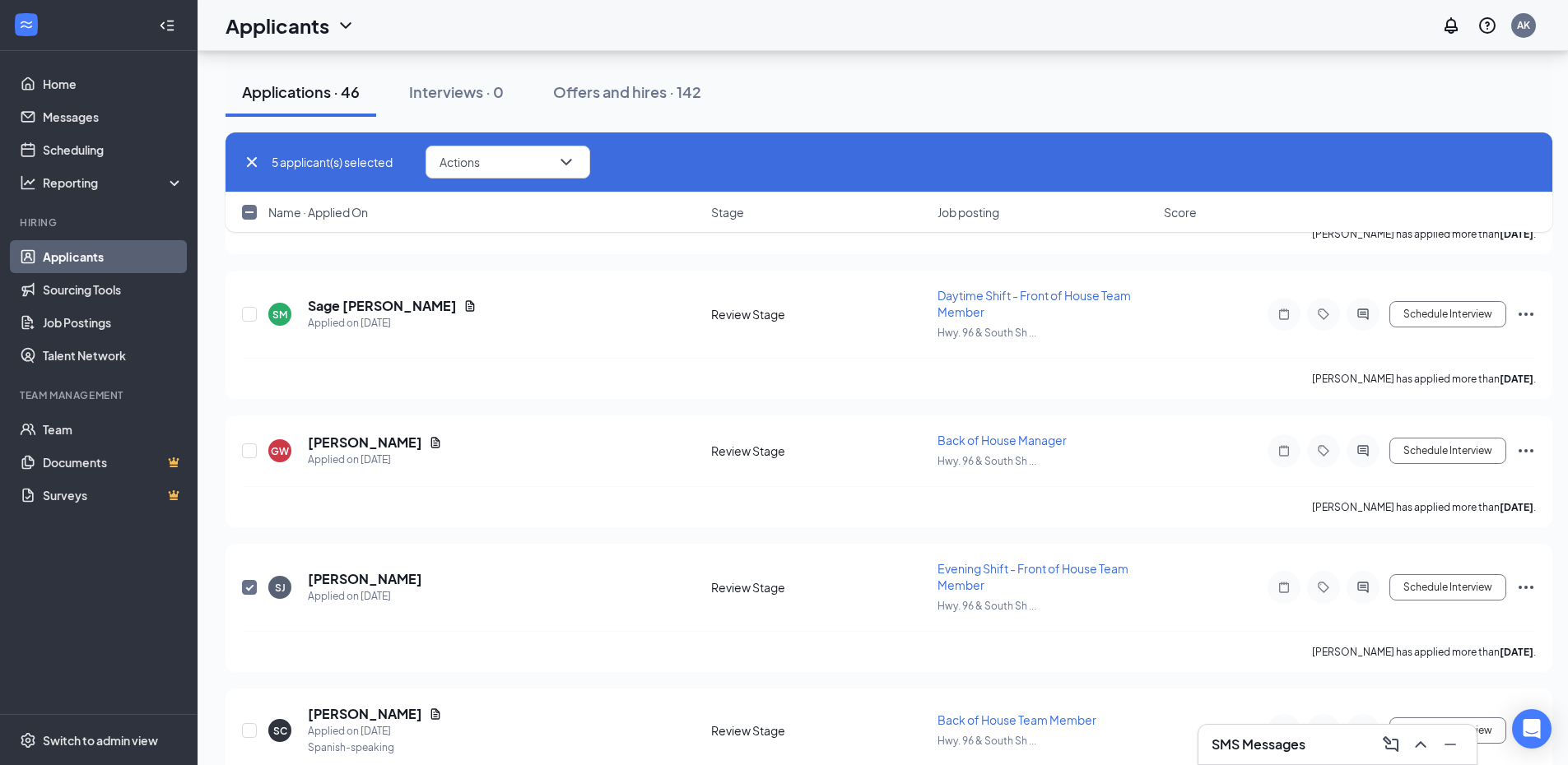
scroll to position [3997, 0]
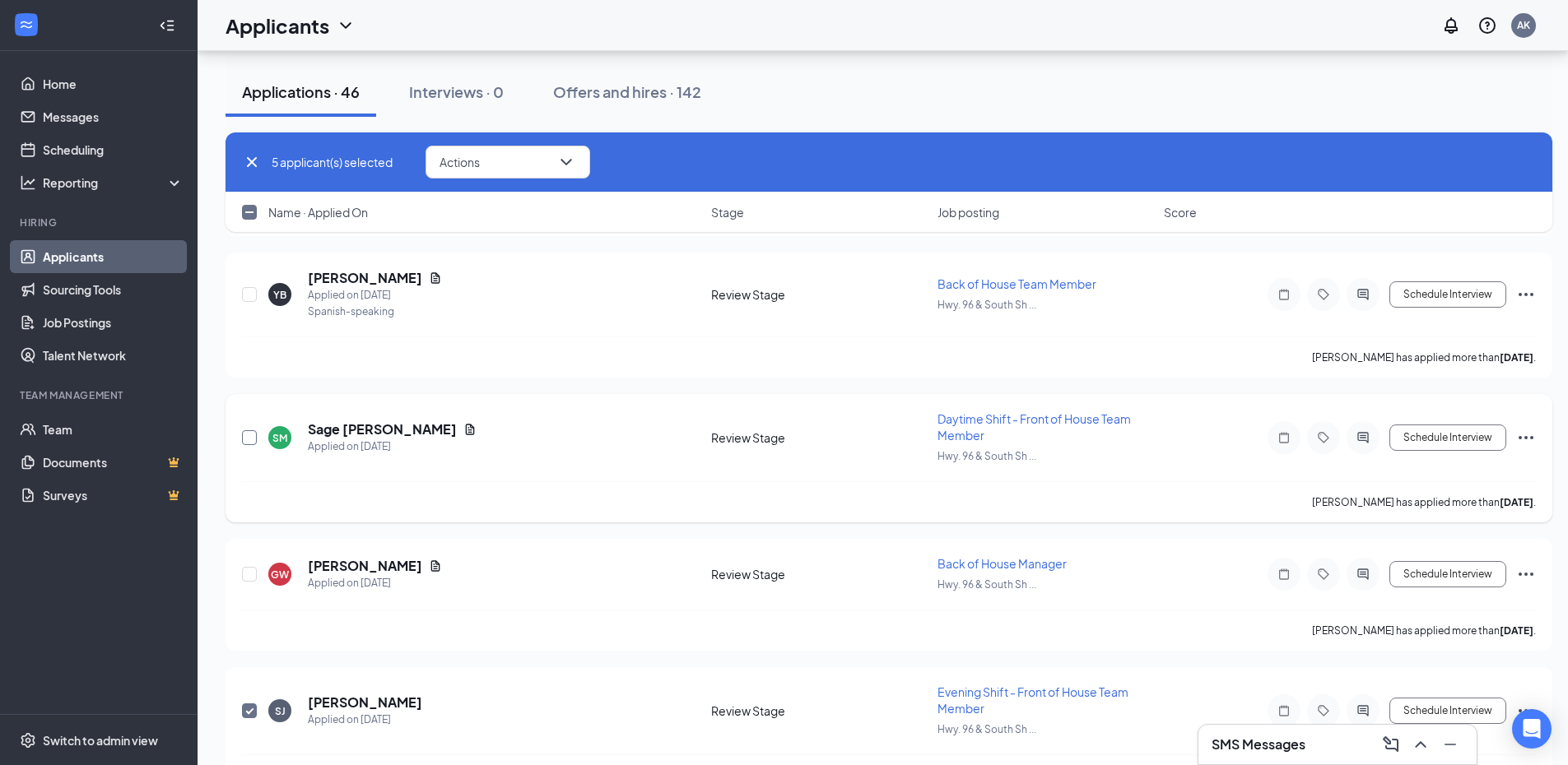
click at [244, 444] on input "checkbox" at bounding box center [249, 438] width 15 height 15
checkbox input "true"
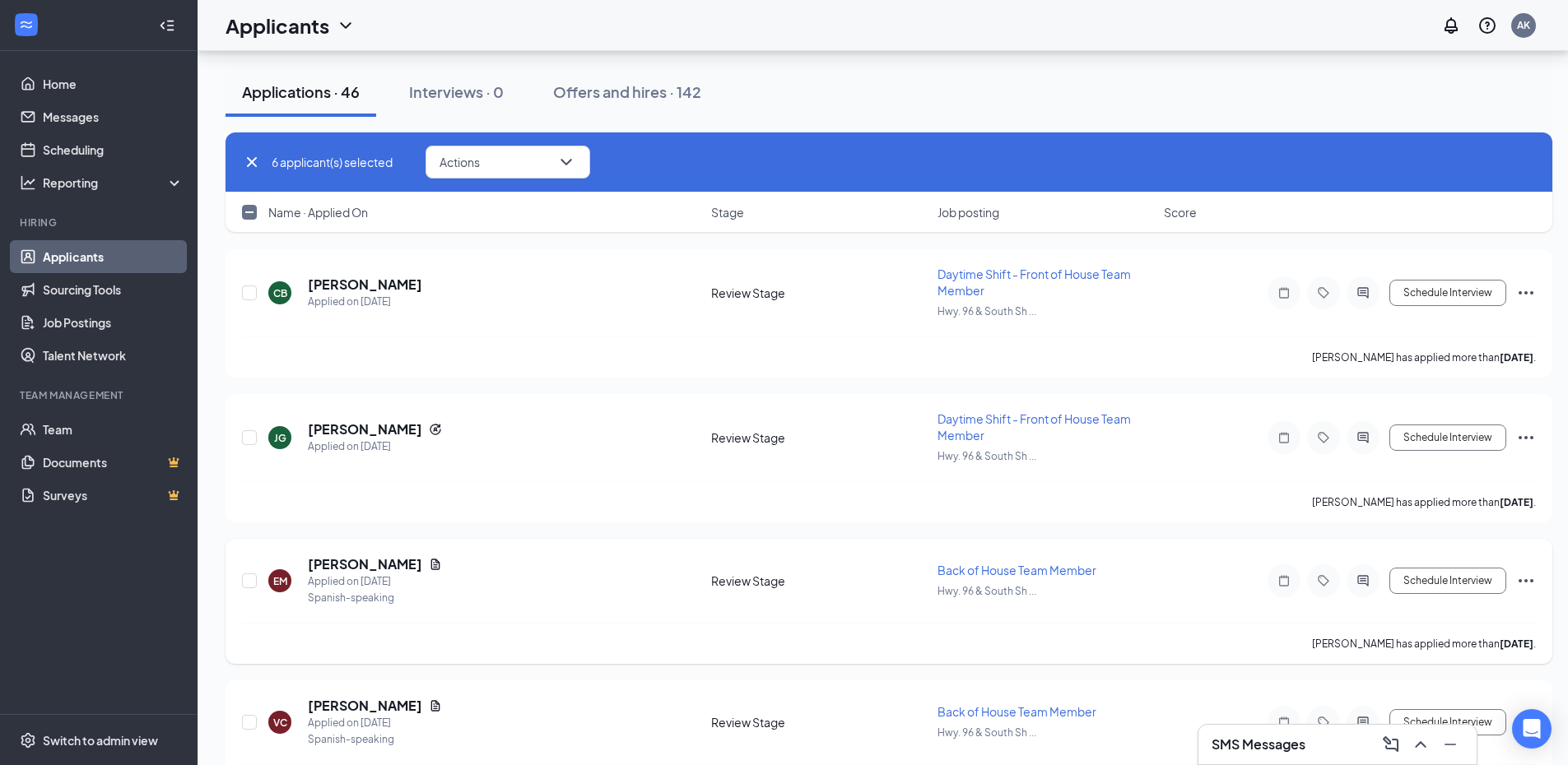
scroll to position [3256, 0]
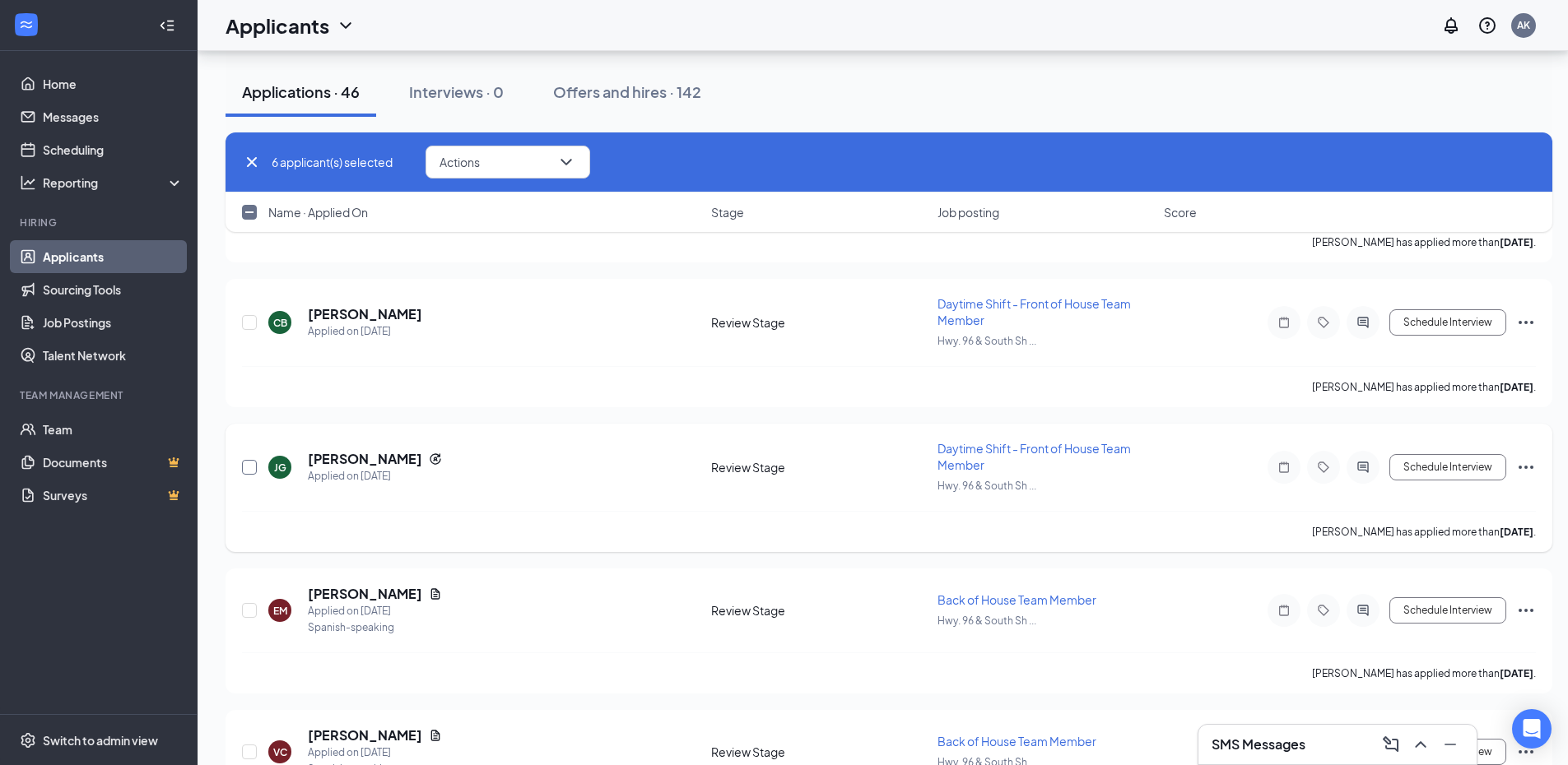
click at [249, 465] on input "checkbox" at bounding box center [249, 468] width 15 height 15
checkbox input "true"
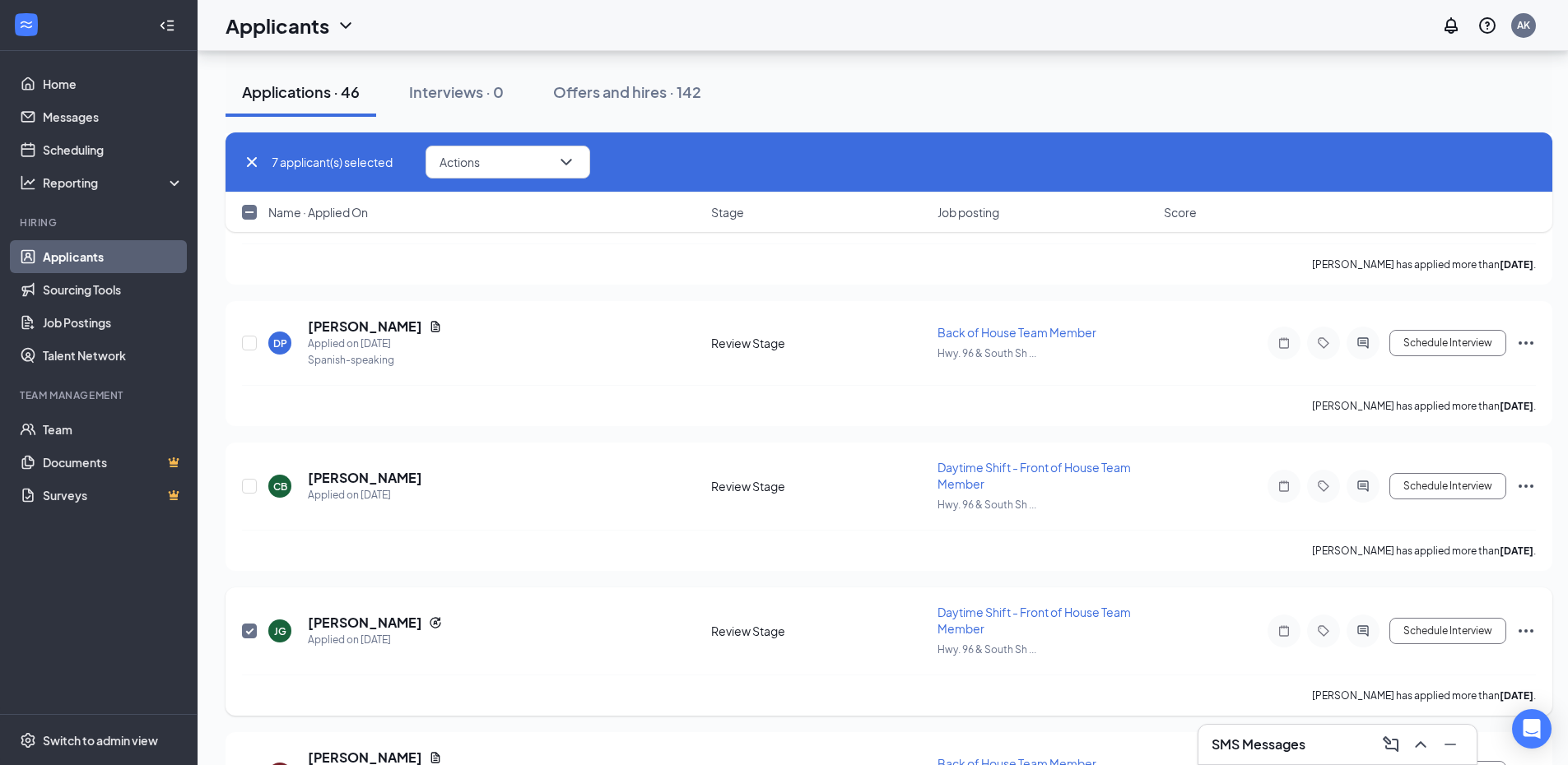
scroll to position [3009, 0]
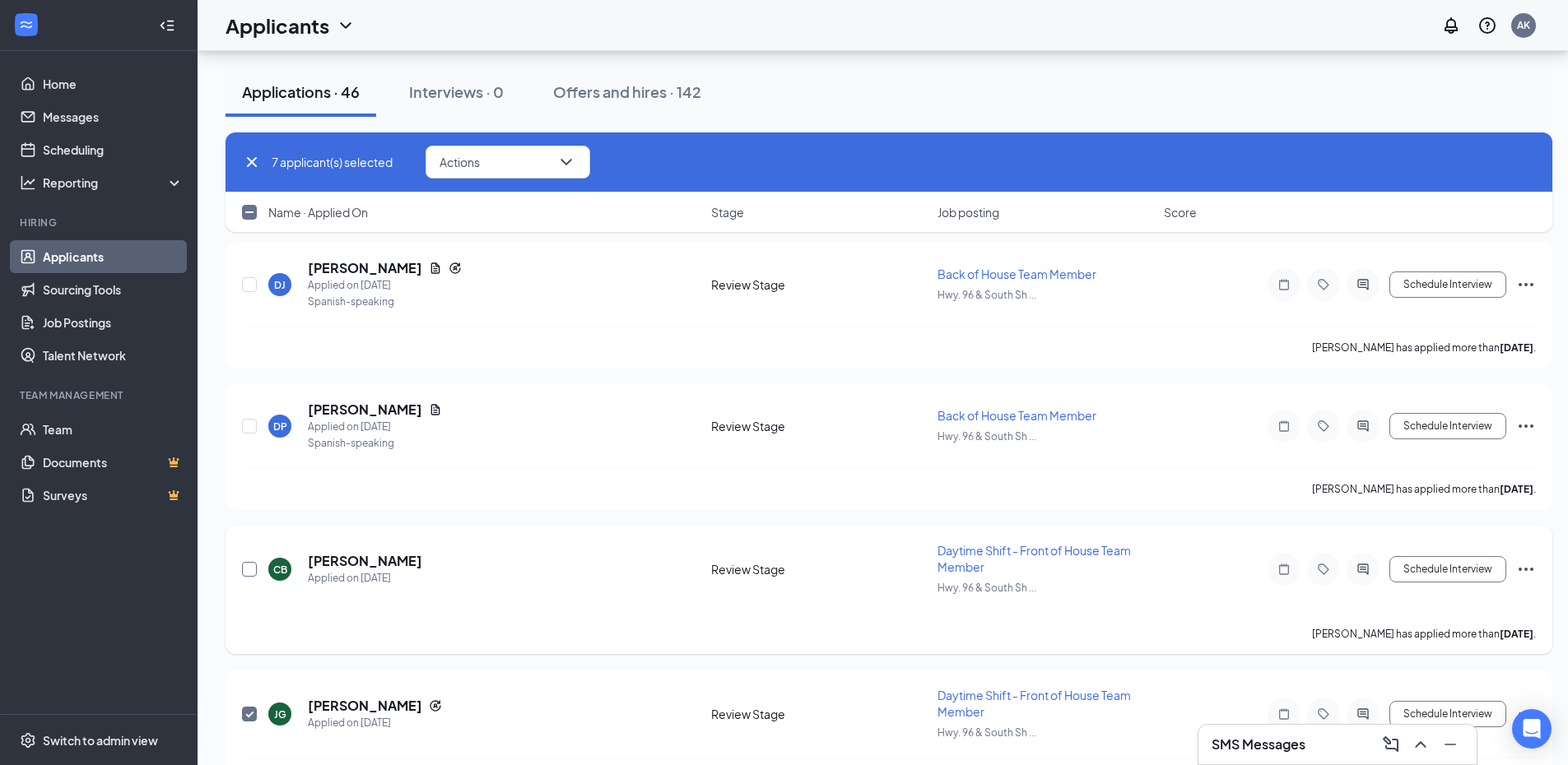
click at [254, 571] on input "checkbox" at bounding box center [249, 570] width 15 height 15
checkbox input "true"
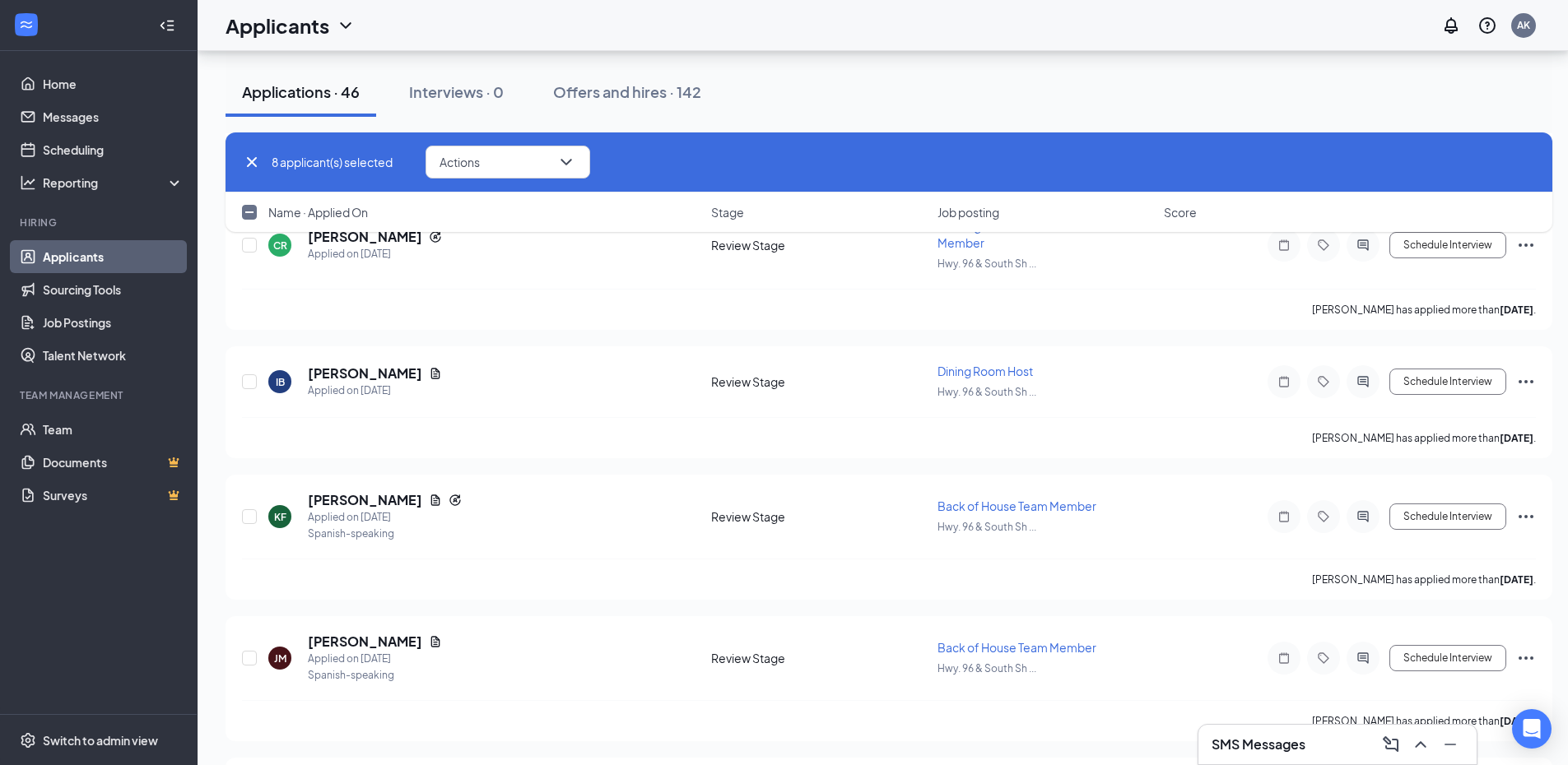
scroll to position [2432, 0]
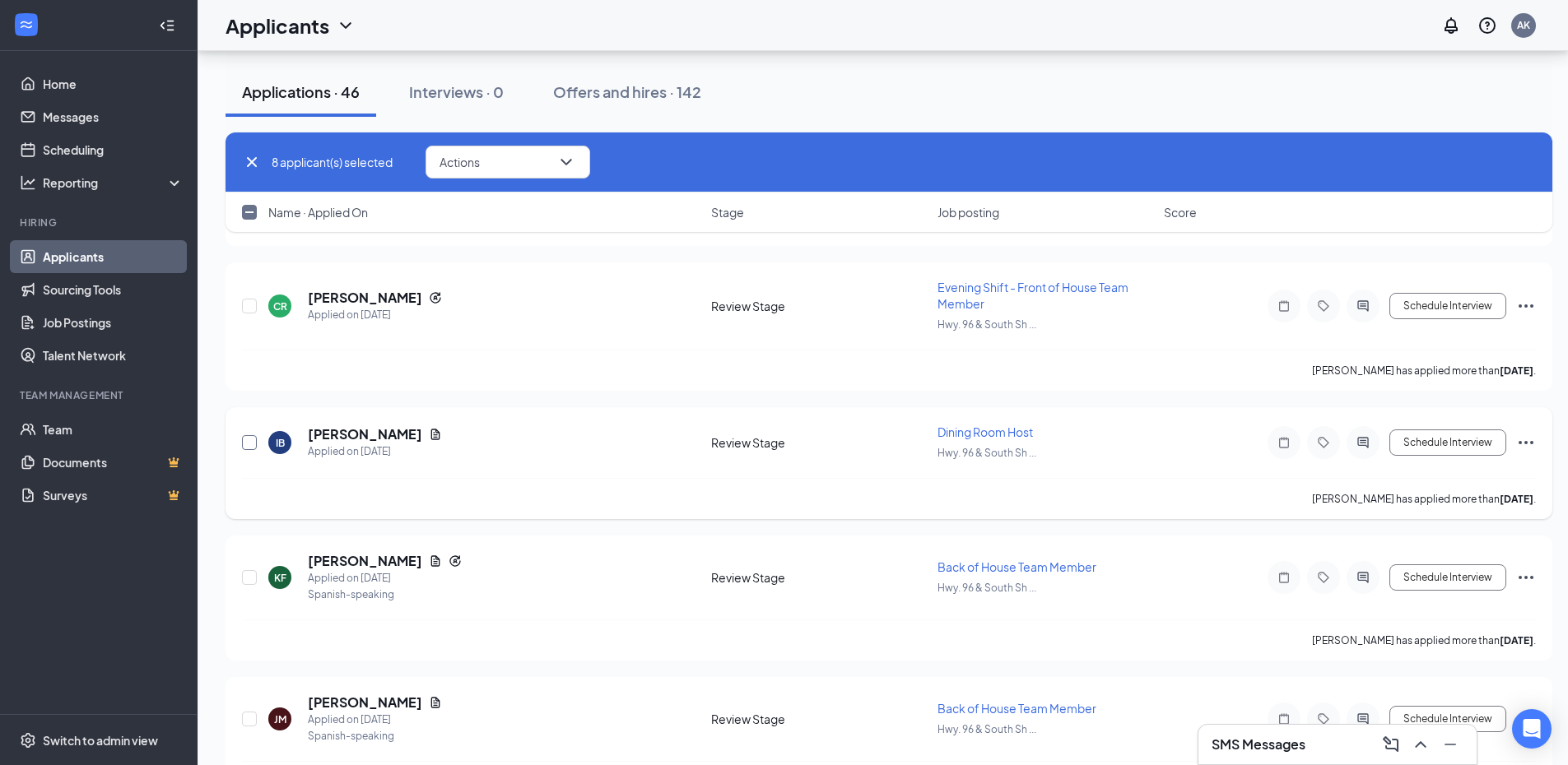
click at [248, 442] on input "checkbox" at bounding box center [249, 443] width 15 height 15
checkbox input "true"
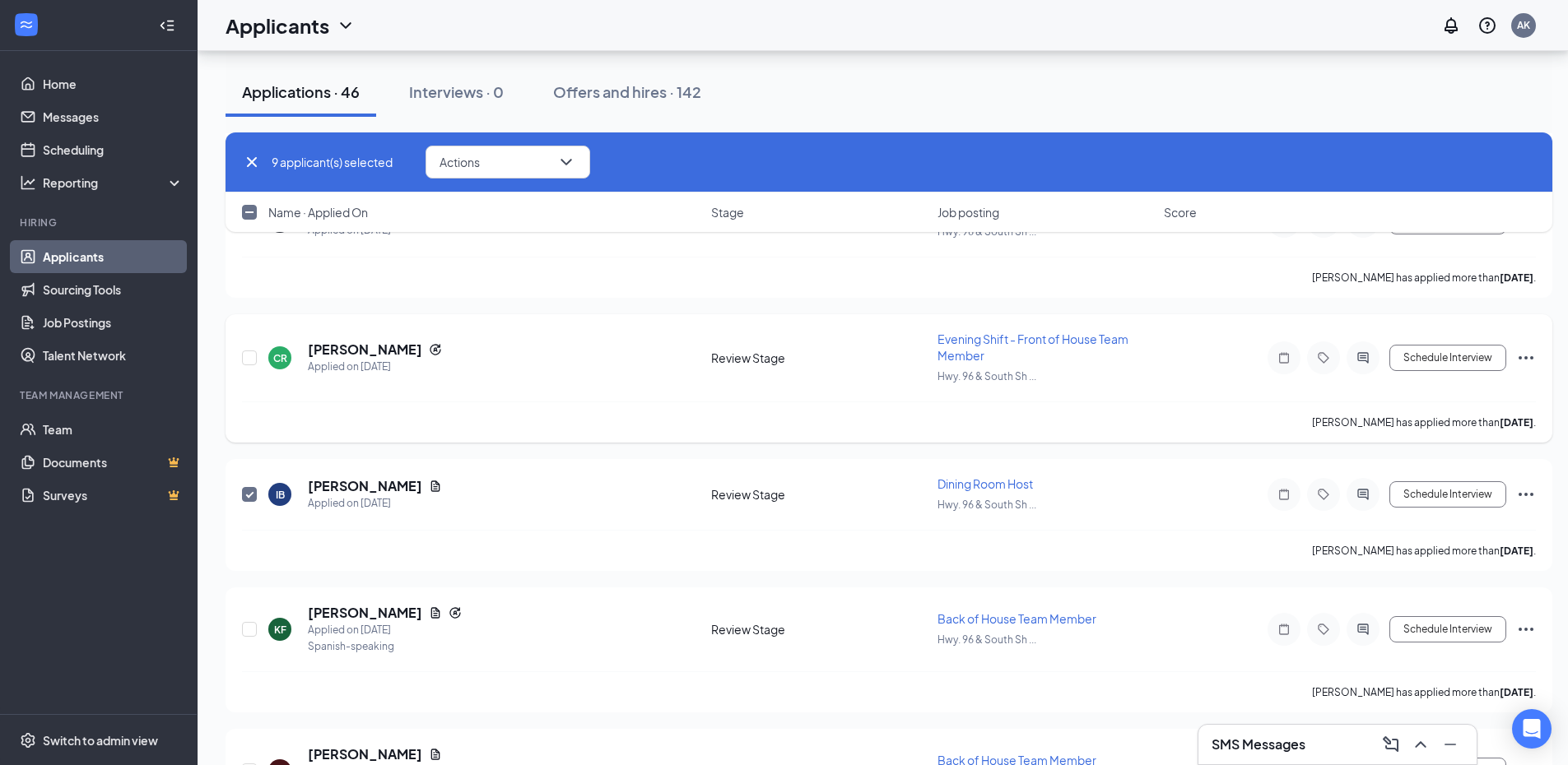
scroll to position [2185, 0]
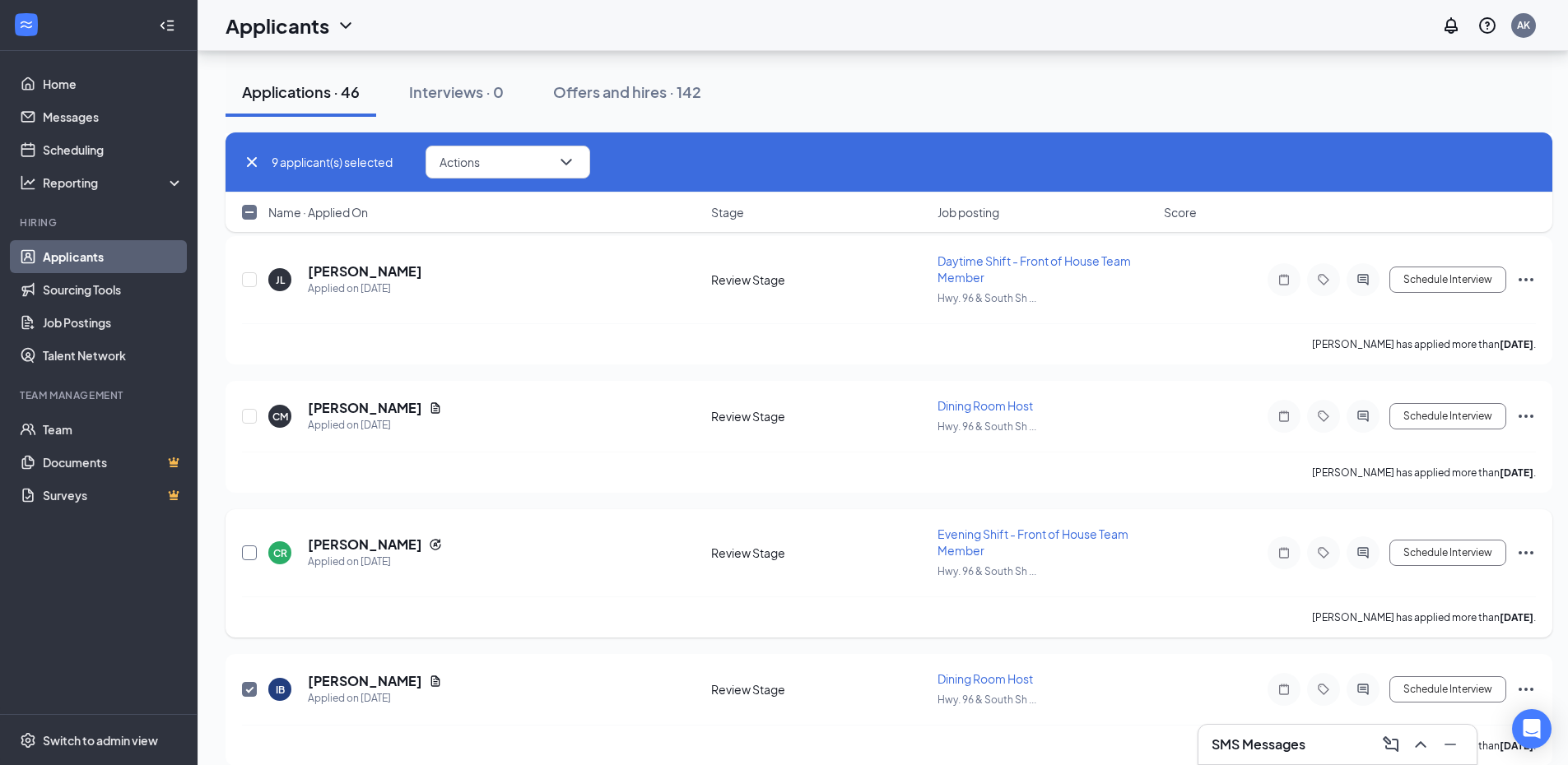
click at [255, 552] on input "checkbox" at bounding box center [249, 553] width 15 height 15
checkbox input "true"
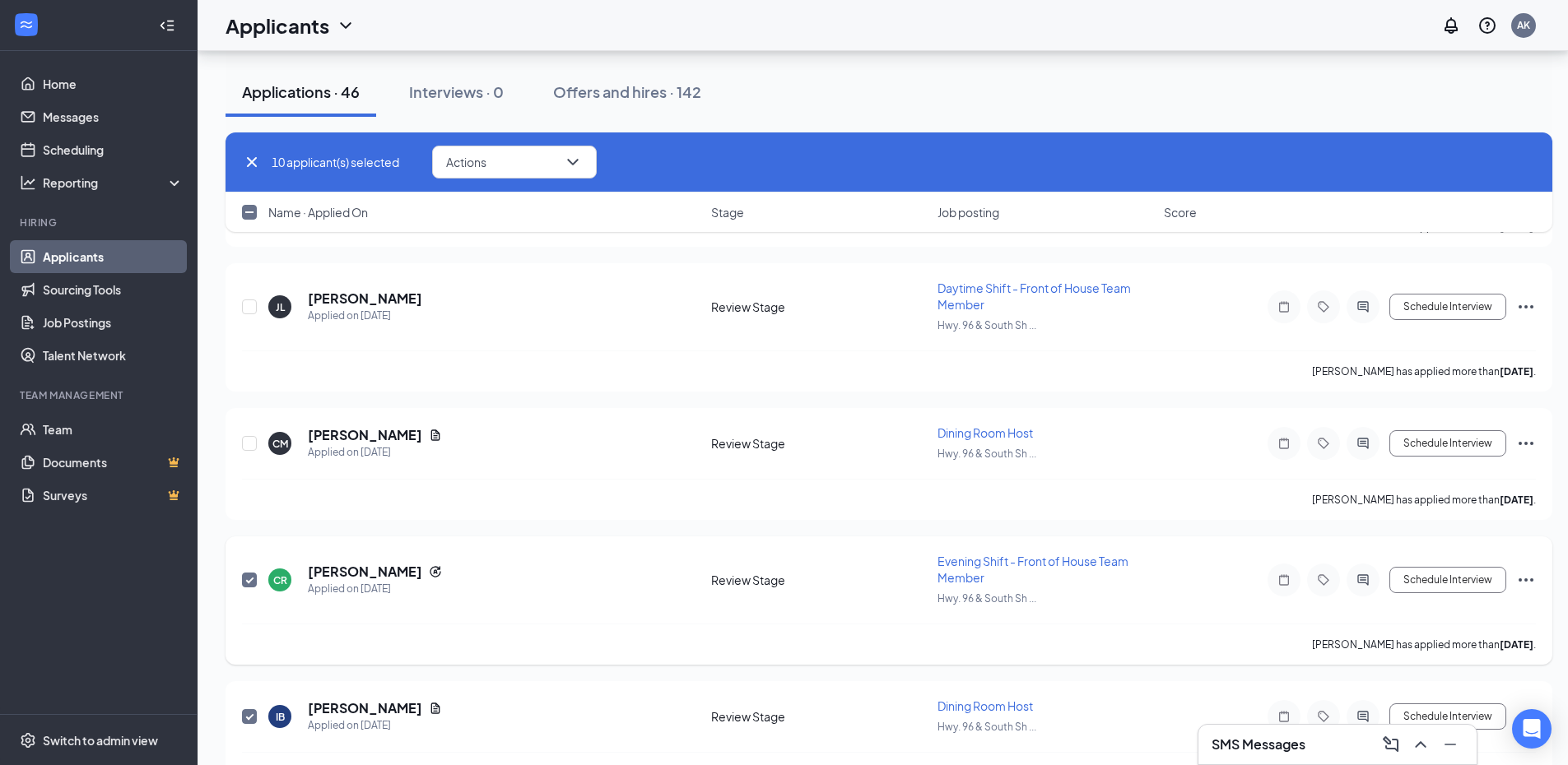
scroll to position [2103, 0]
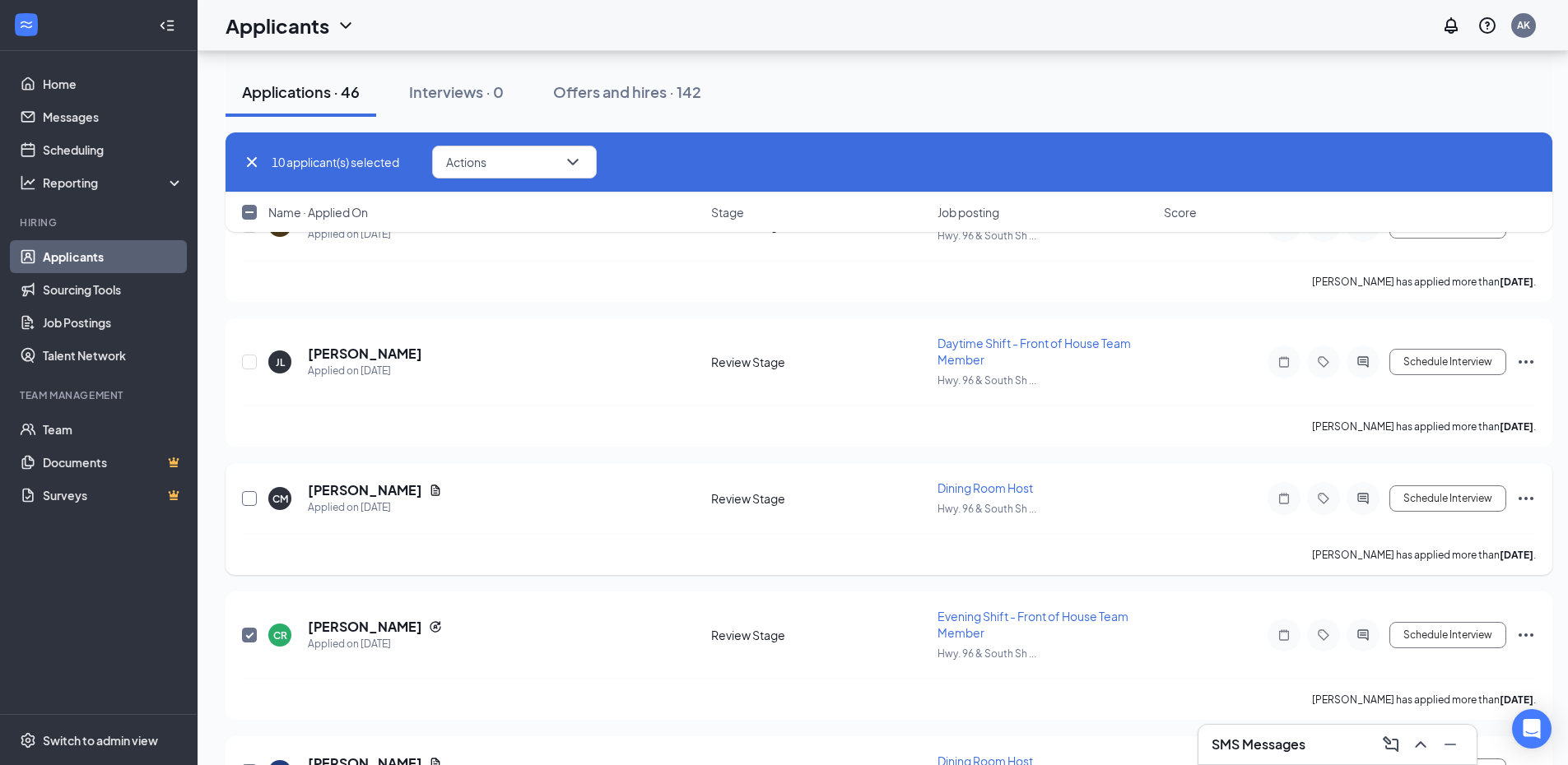
click at [254, 495] on input "checkbox" at bounding box center [249, 499] width 15 height 15
checkbox input "true"
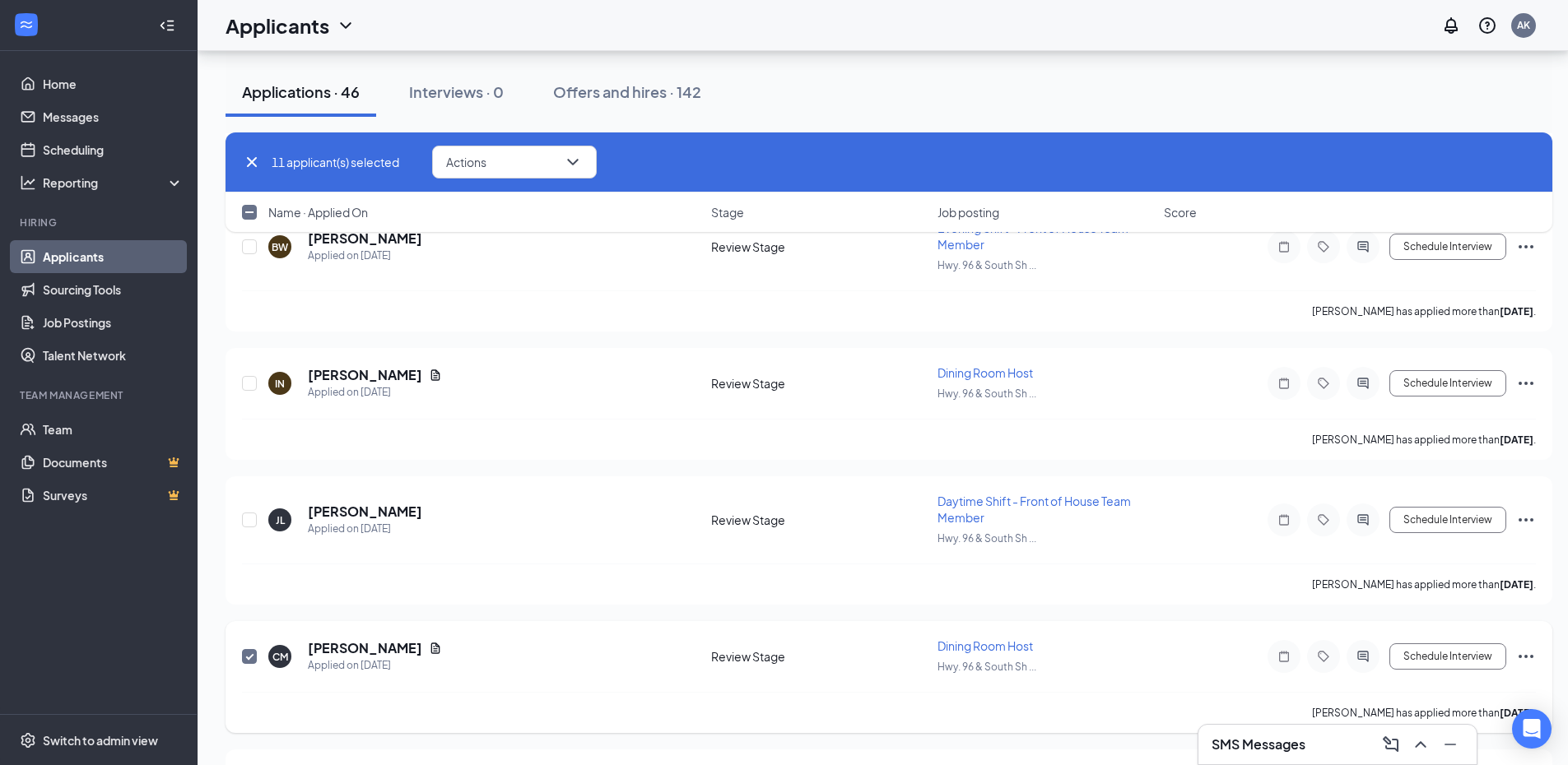
scroll to position [1938, 0]
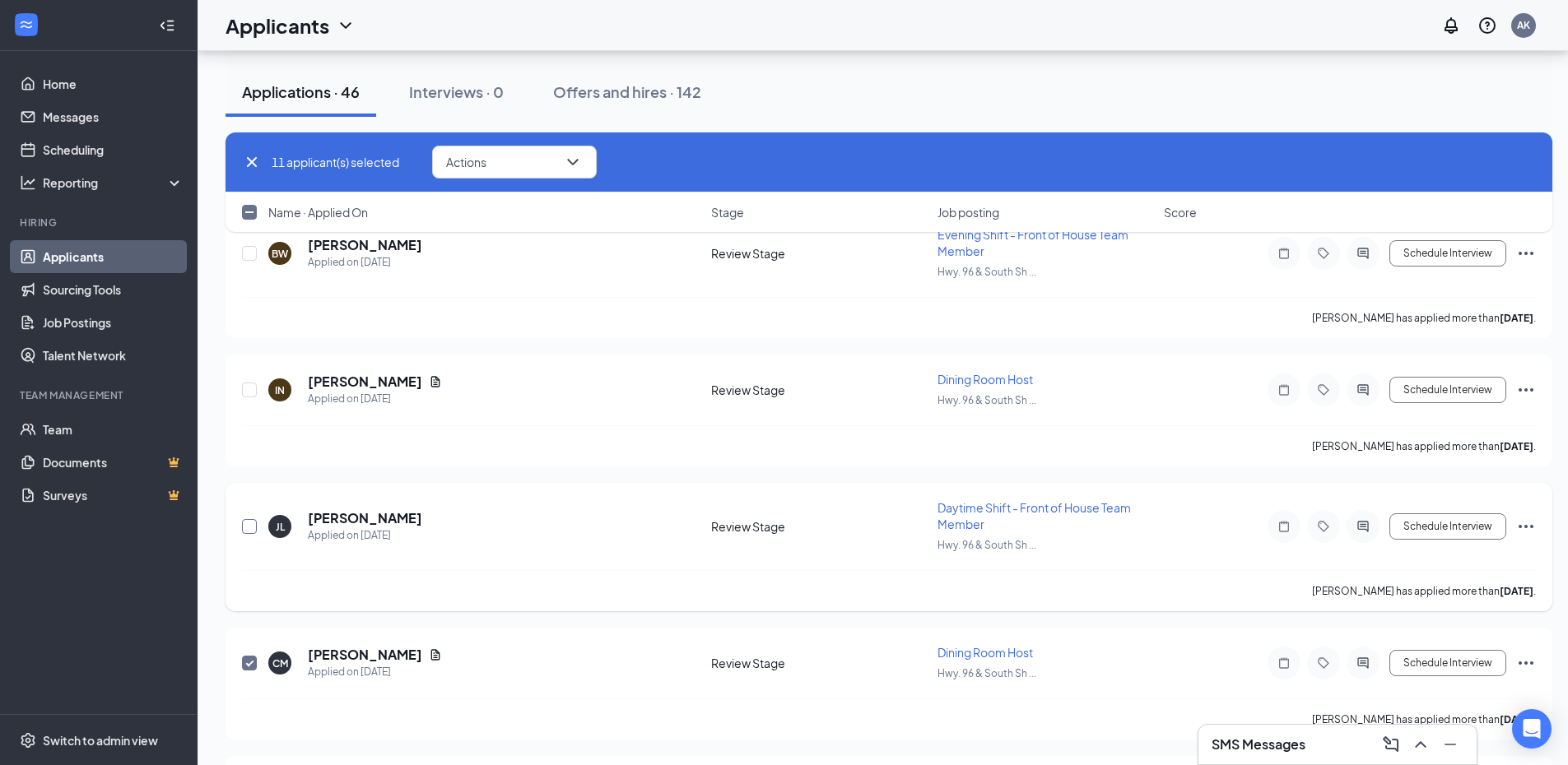
click at [248, 527] on input "checkbox" at bounding box center [249, 526] width 15 height 15
checkbox input "true"
click at [251, 389] on input "checkbox" at bounding box center [249, 390] width 15 height 15
checkbox input "true"
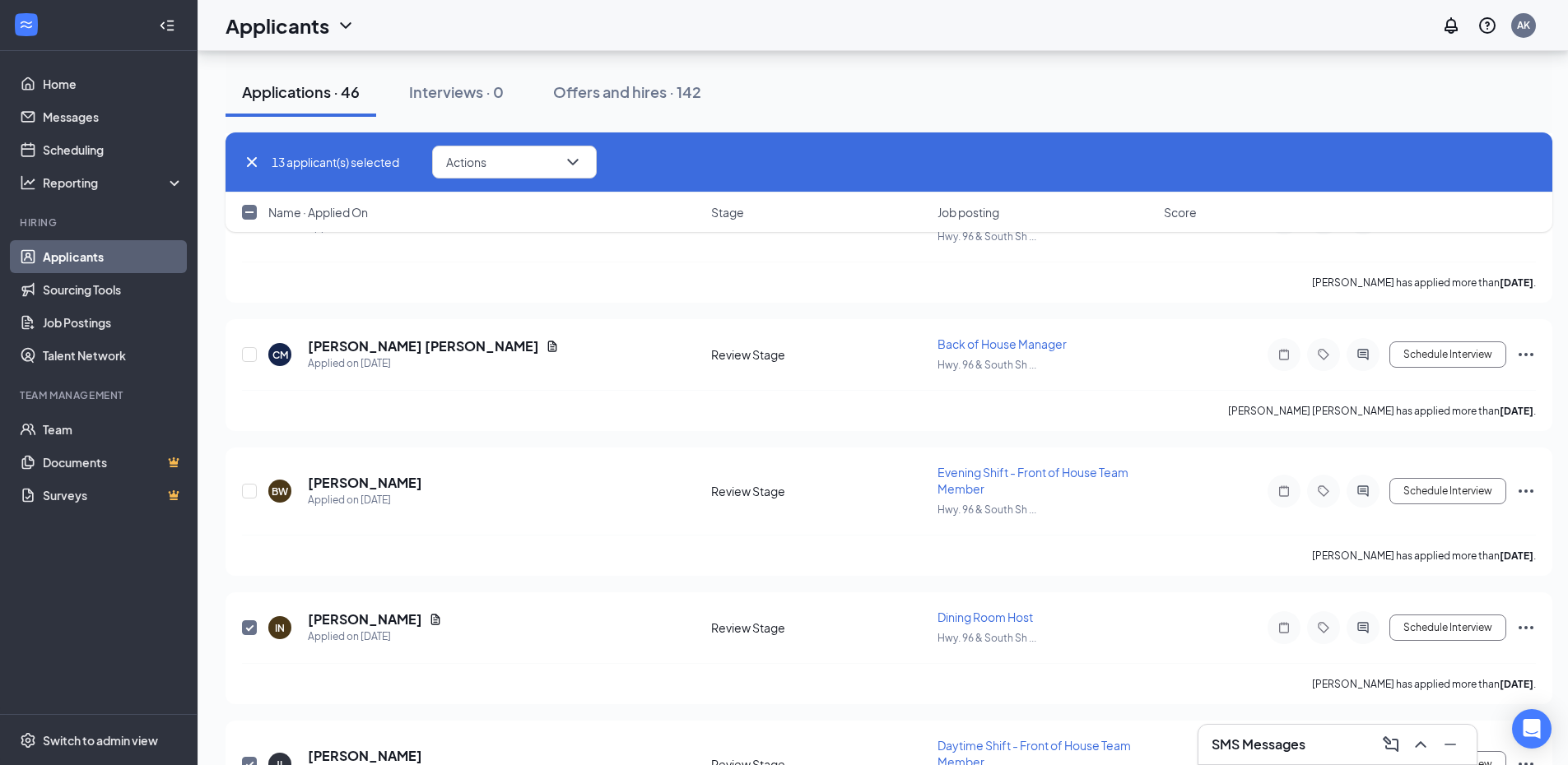
scroll to position [1692, 0]
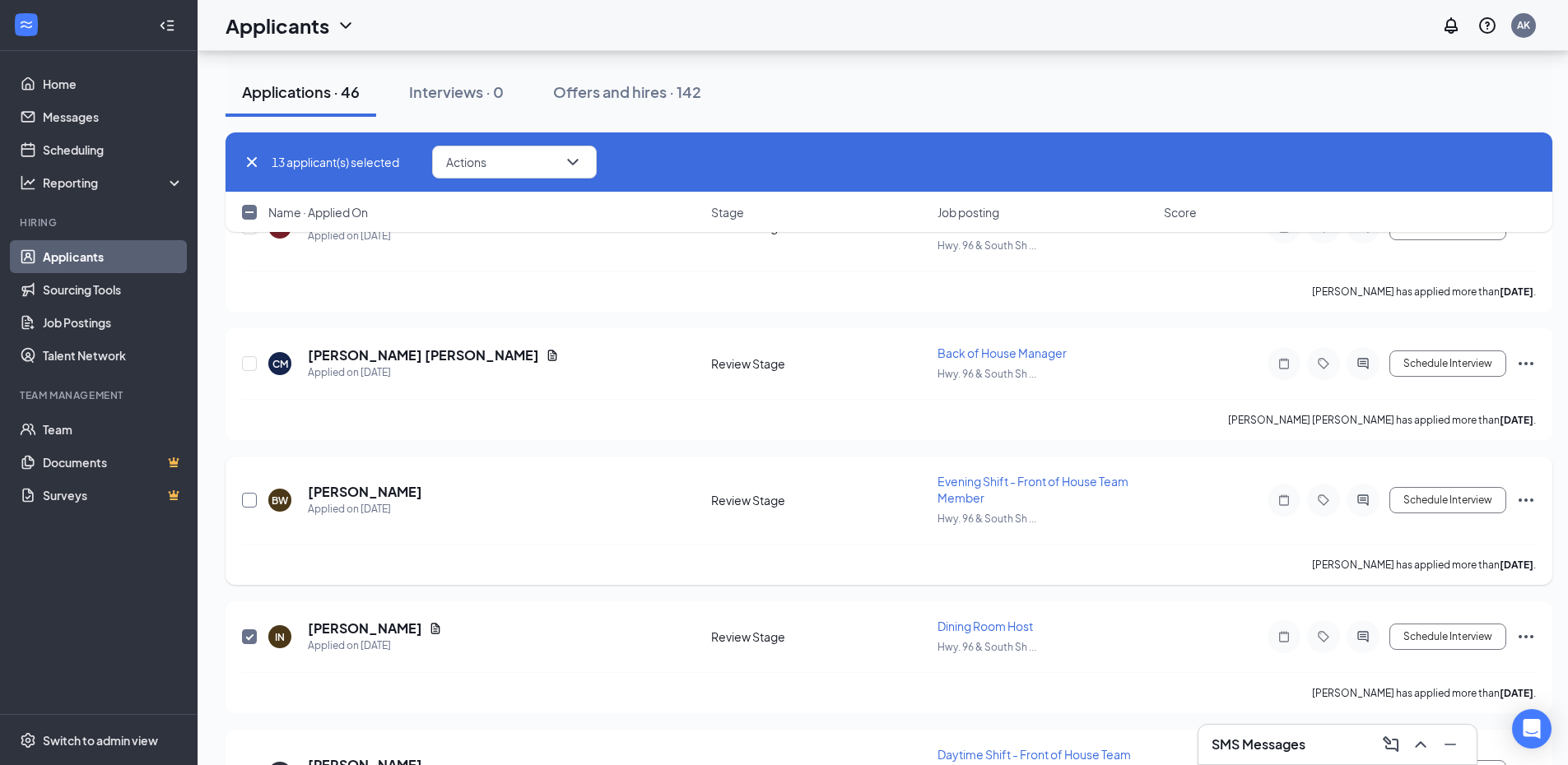
click at [249, 501] on input "checkbox" at bounding box center [249, 501] width 15 height 15
checkbox input "true"
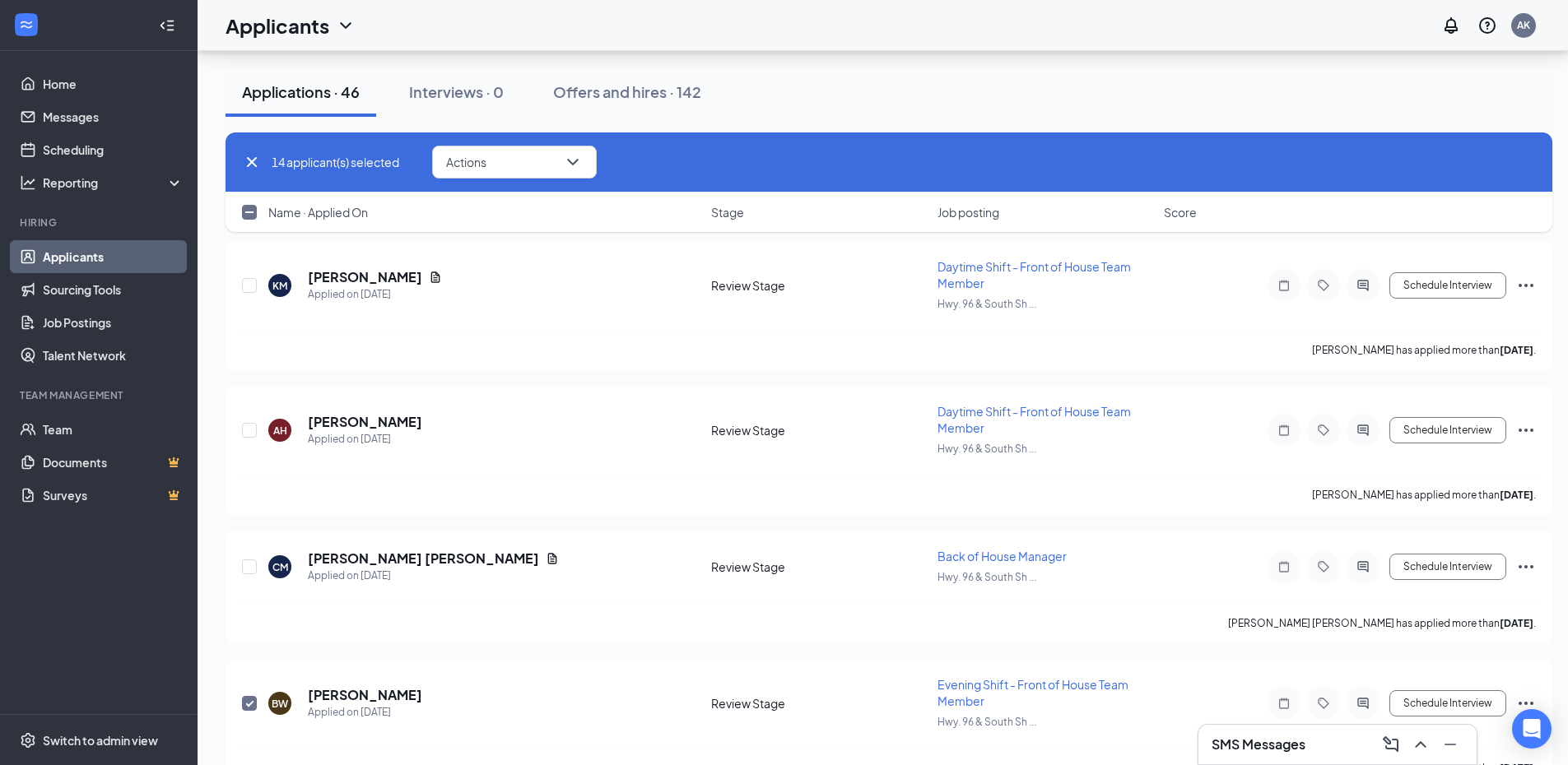
scroll to position [1445, 0]
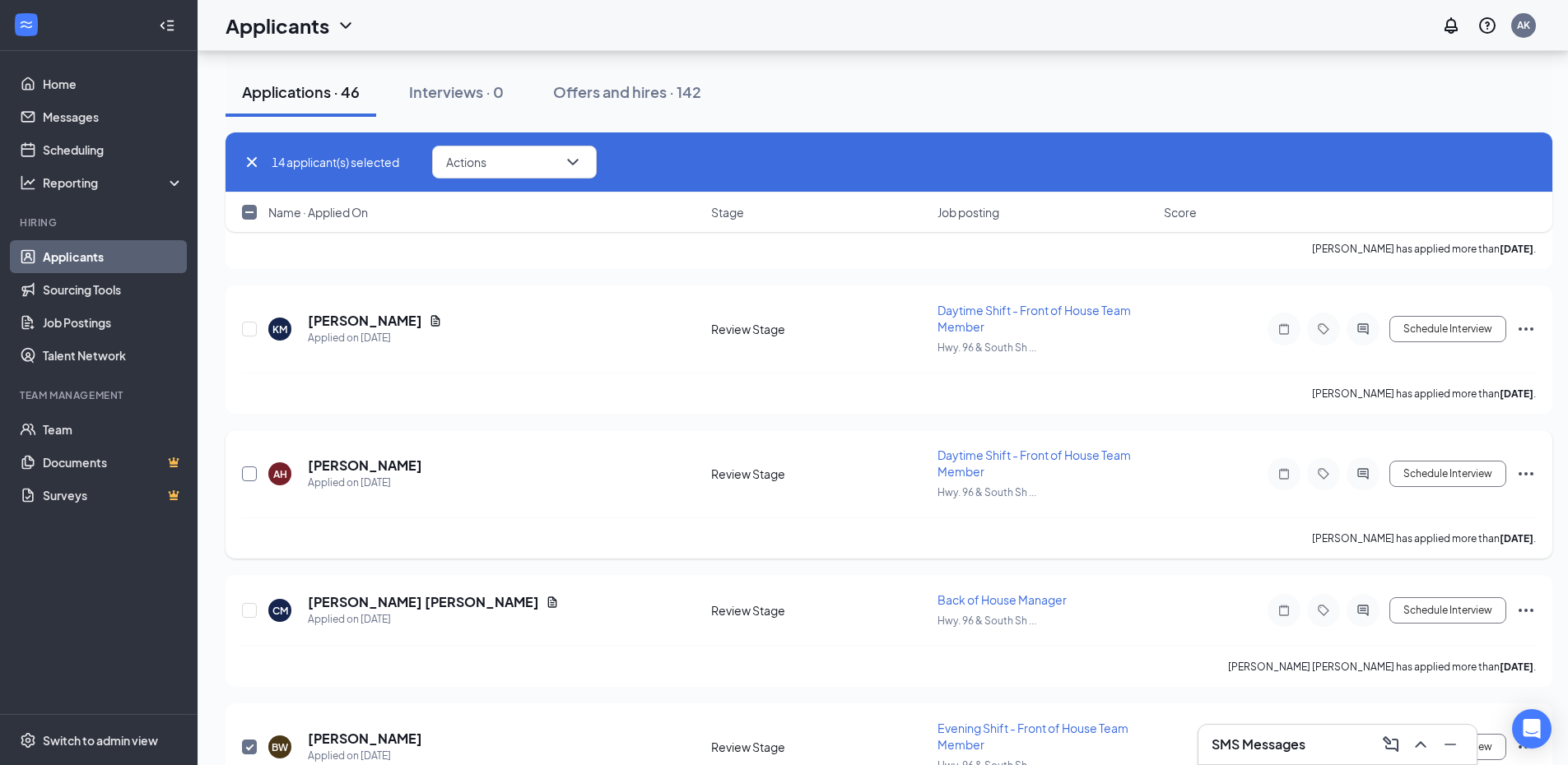
click at [247, 474] on input "checkbox" at bounding box center [249, 474] width 15 height 15
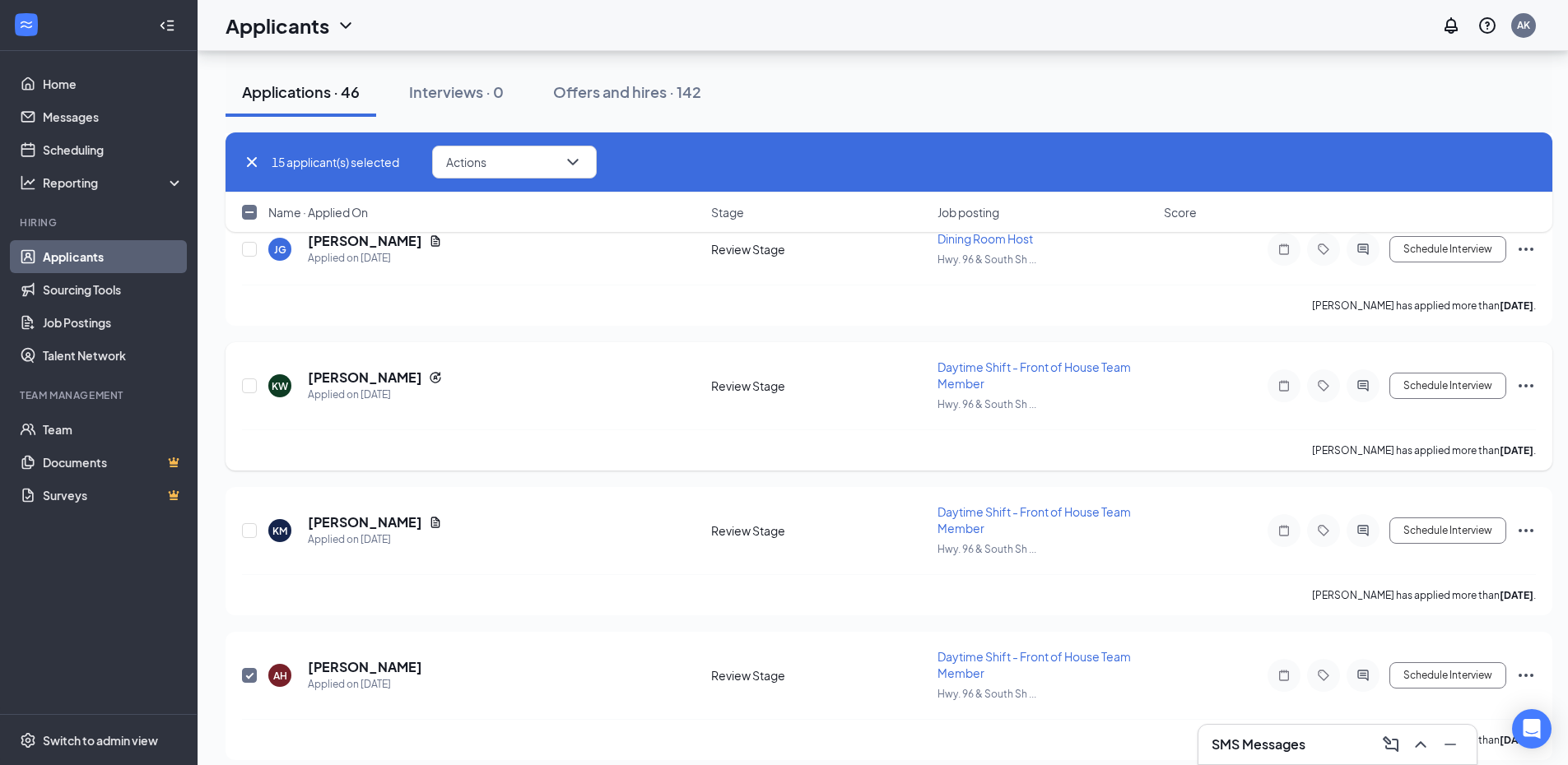
scroll to position [1199, 0]
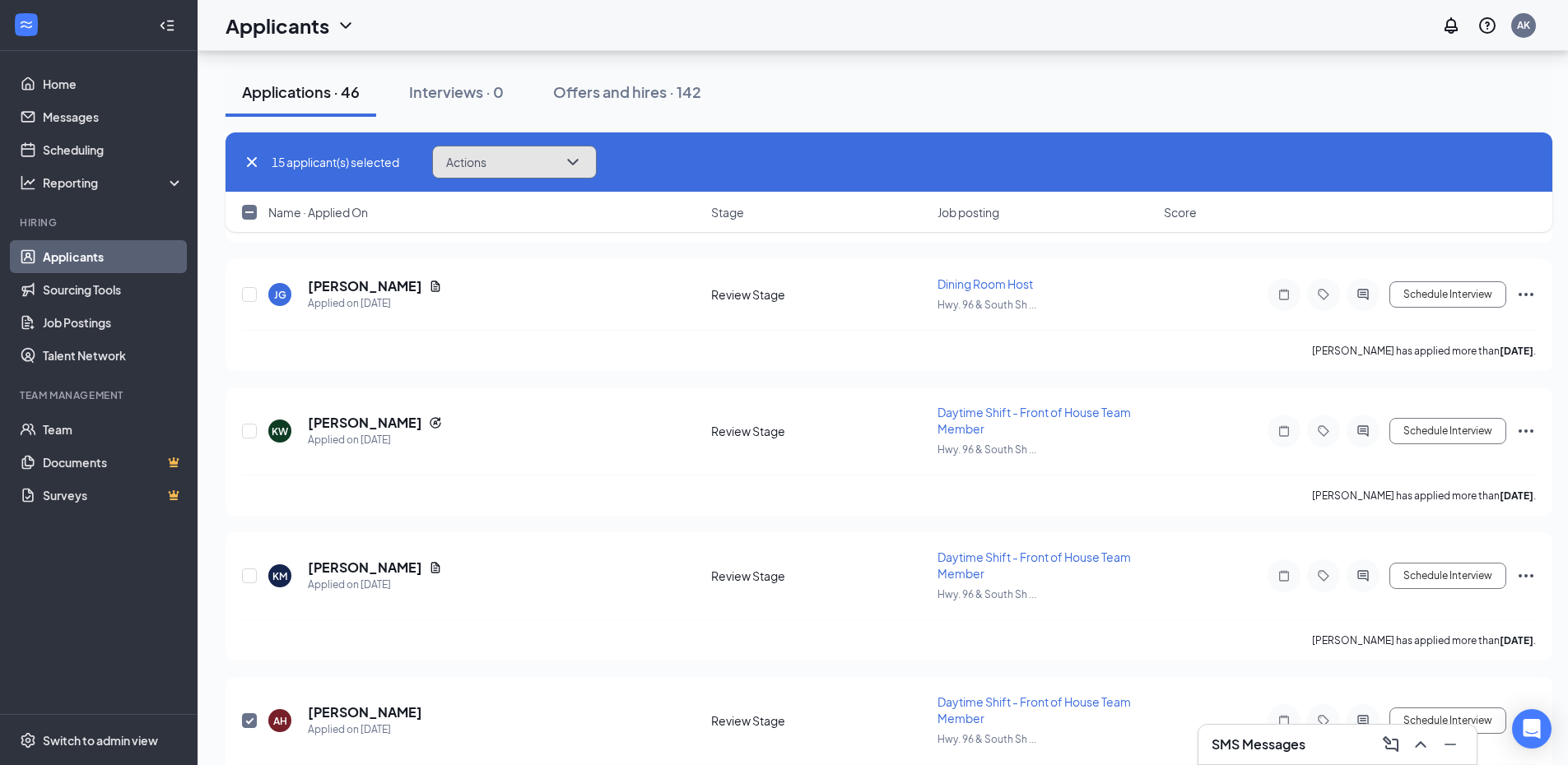
click at [470, 157] on span "Actions" at bounding box center [466, 162] width 40 height 12
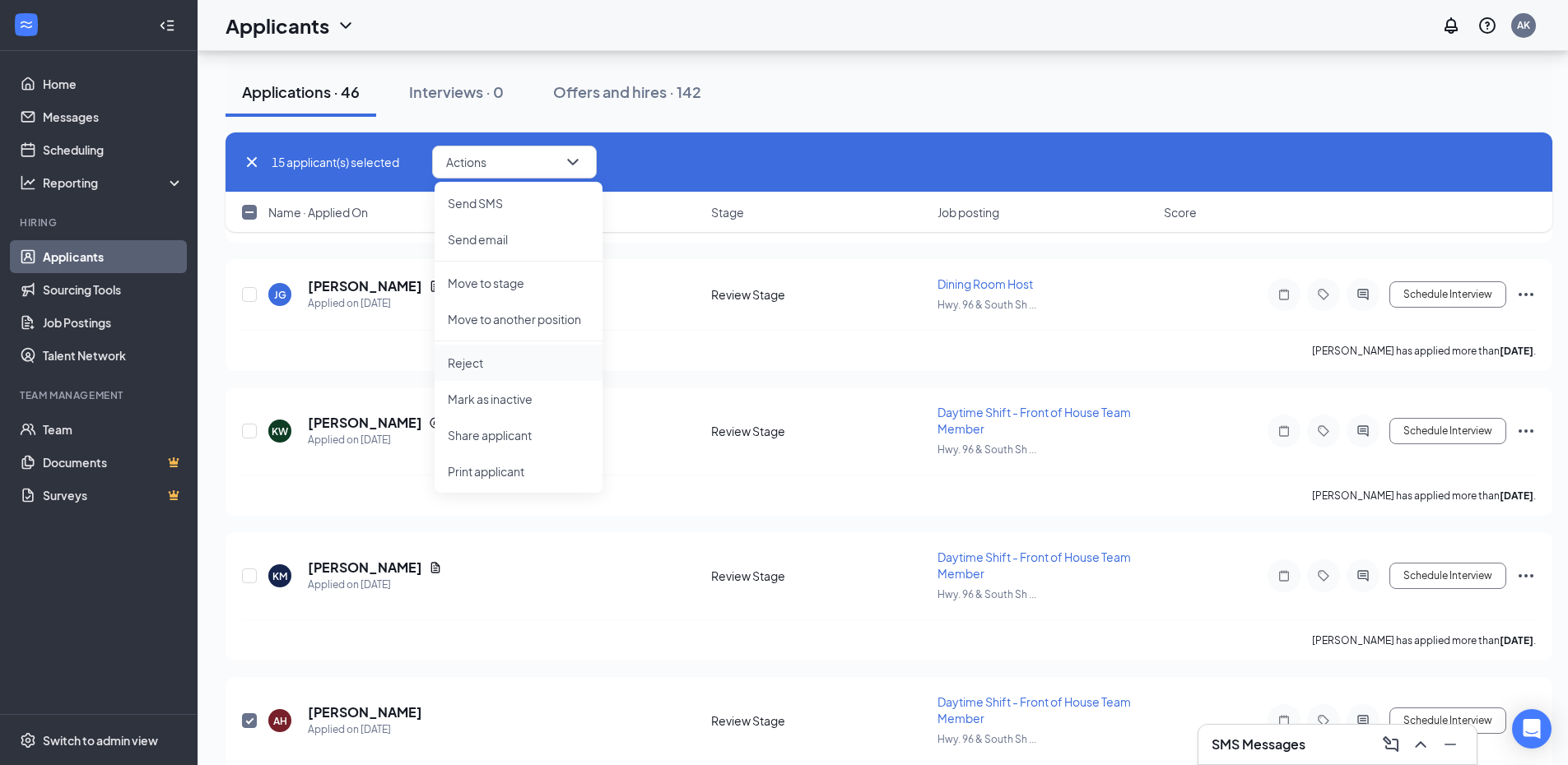
click at [484, 366] on p "Reject" at bounding box center [518, 363] width 141 height 17
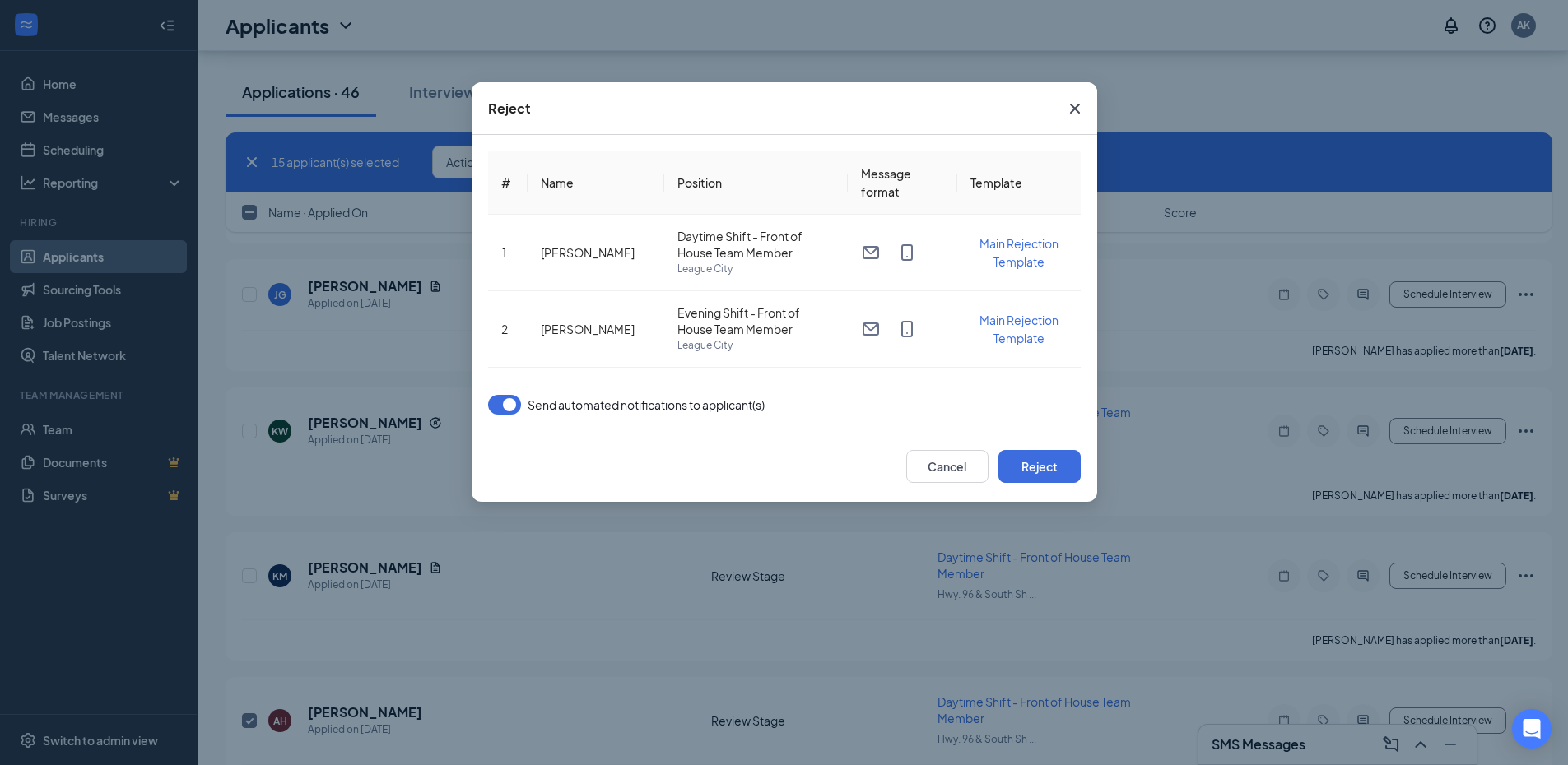
click at [504, 399] on button "button" at bounding box center [504, 405] width 33 height 20
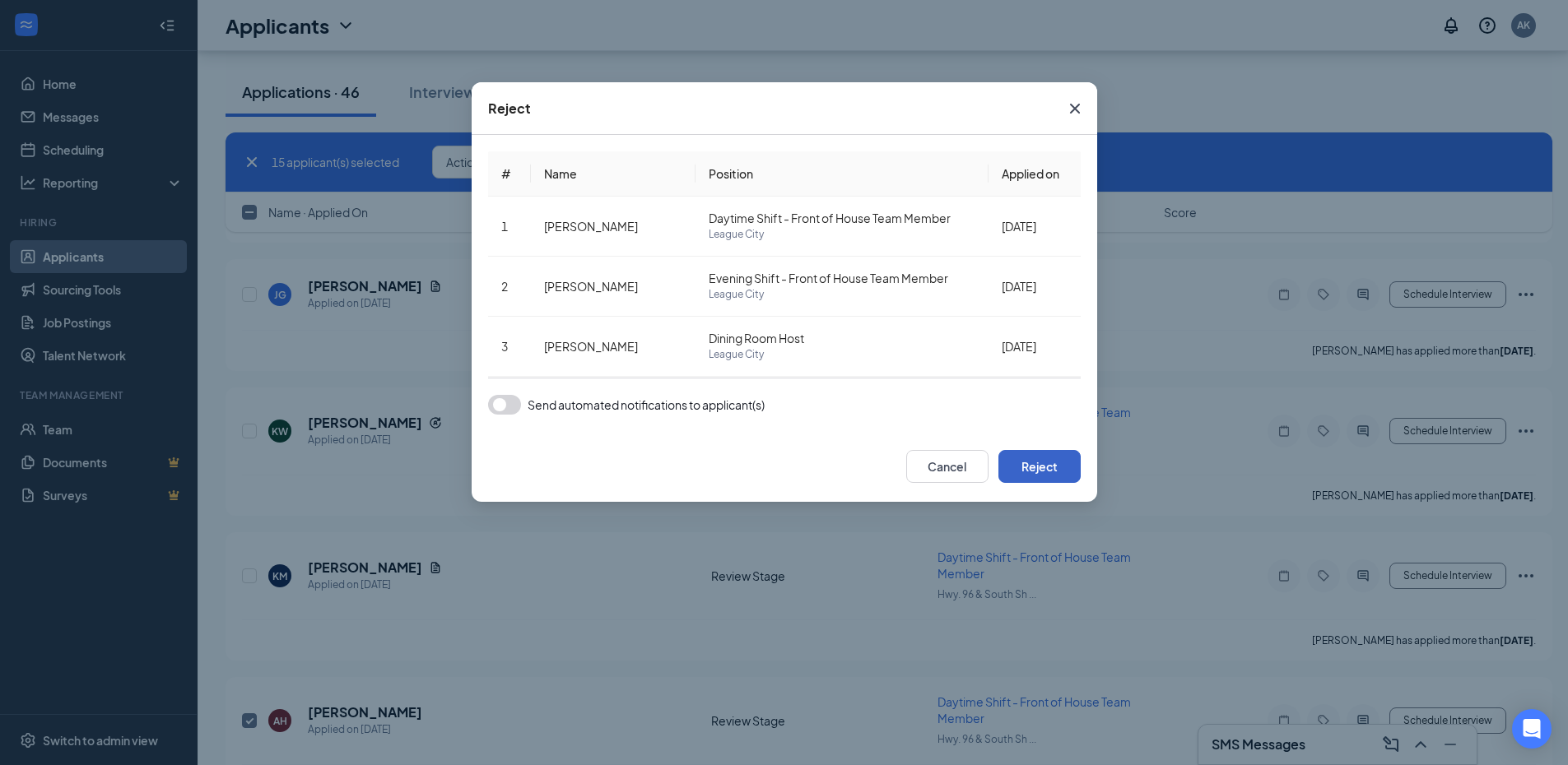
click at [1050, 459] on button "Reject" at bounding box center [1040, 466] width 82 height 33
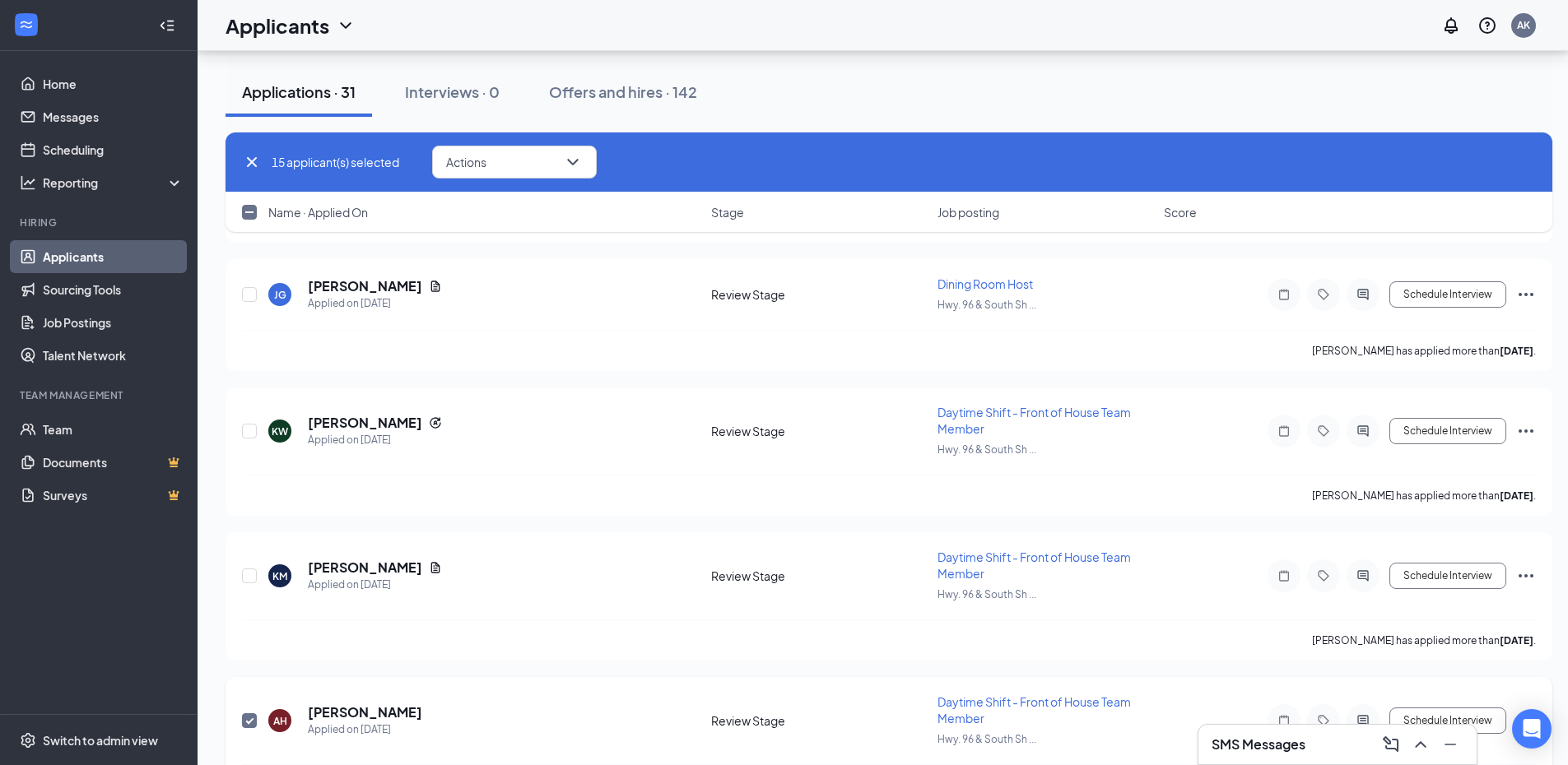
checkbox input "false"
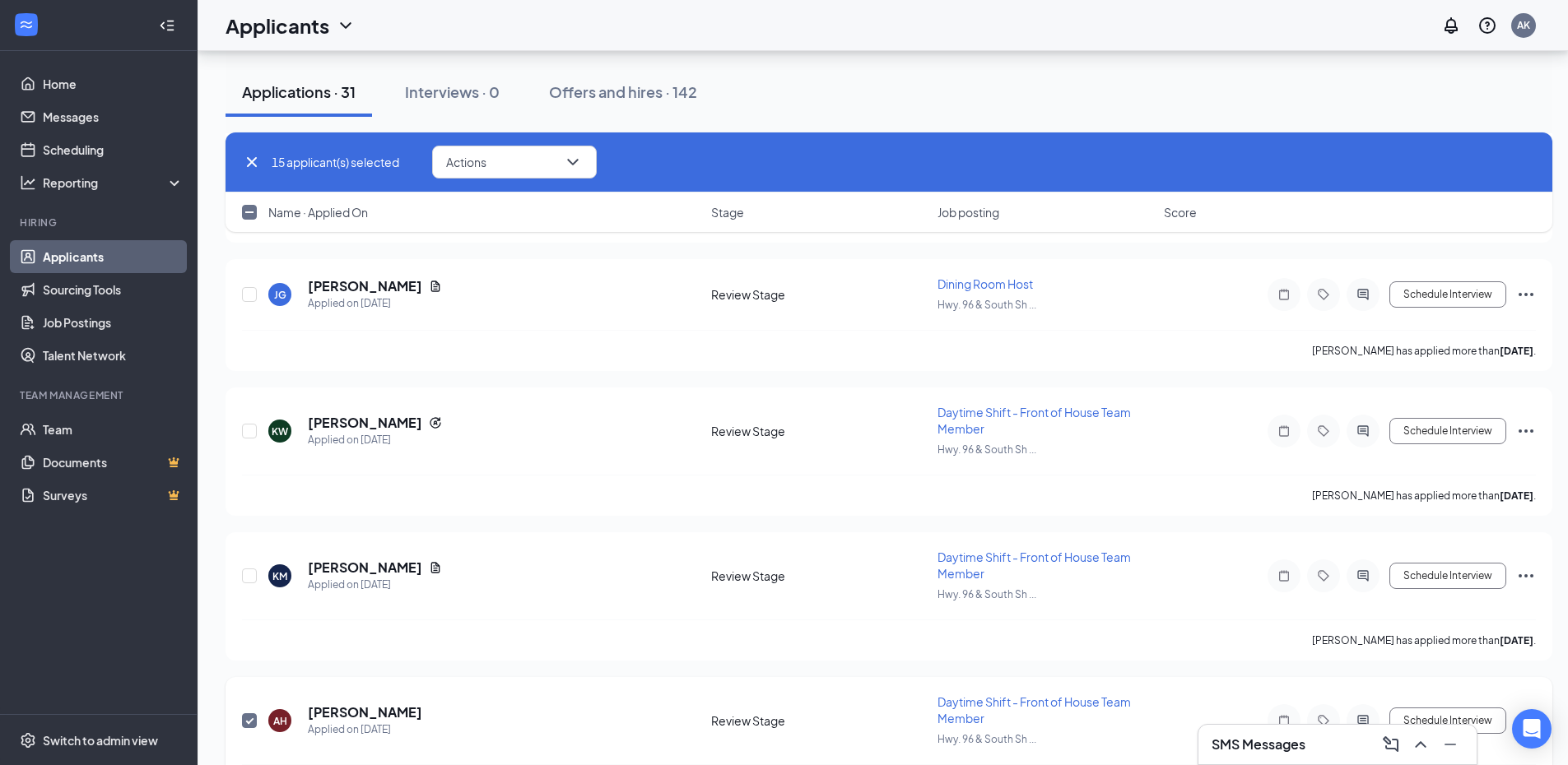
checkbox input "false"
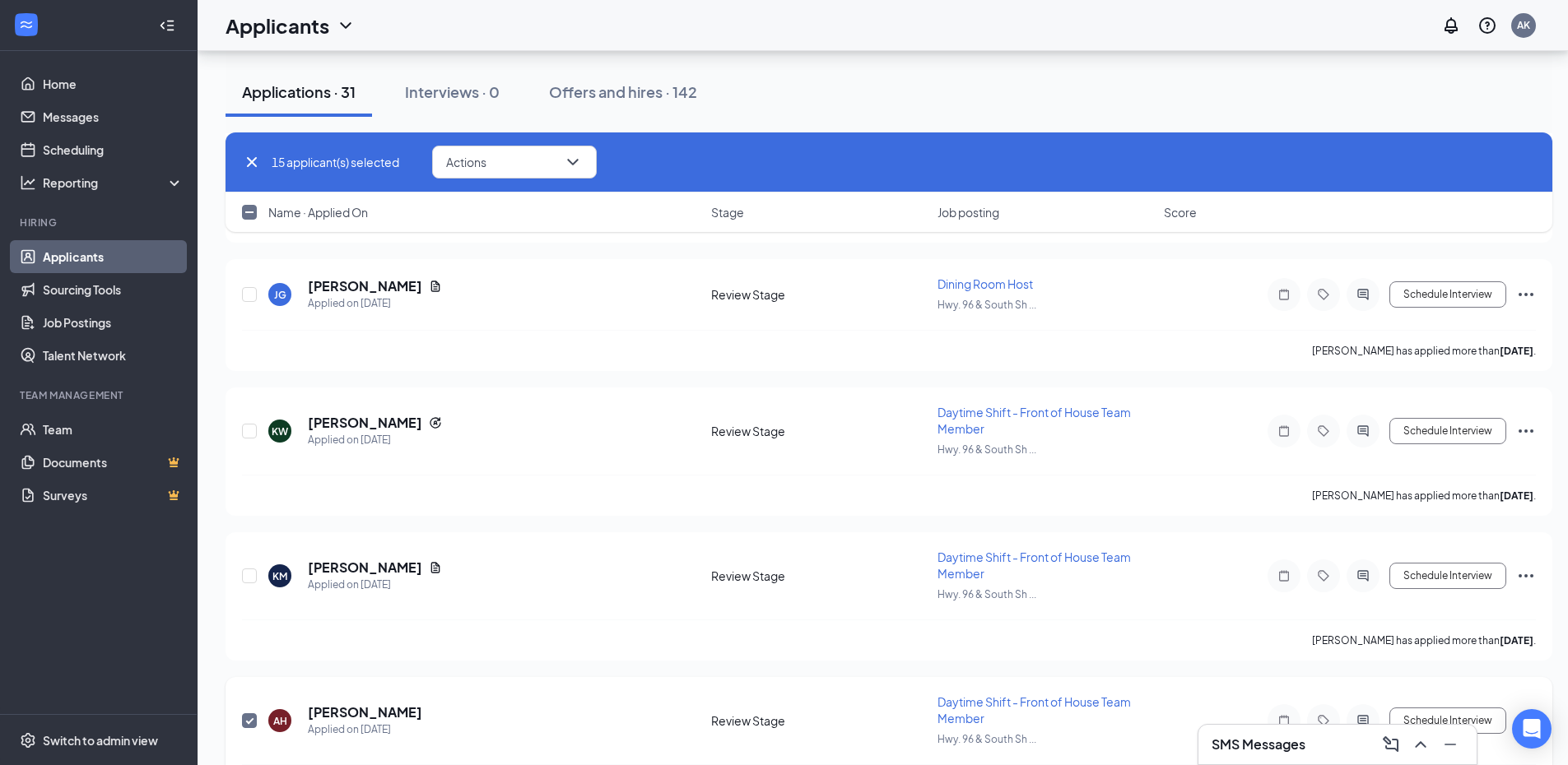
checkbox input "false"
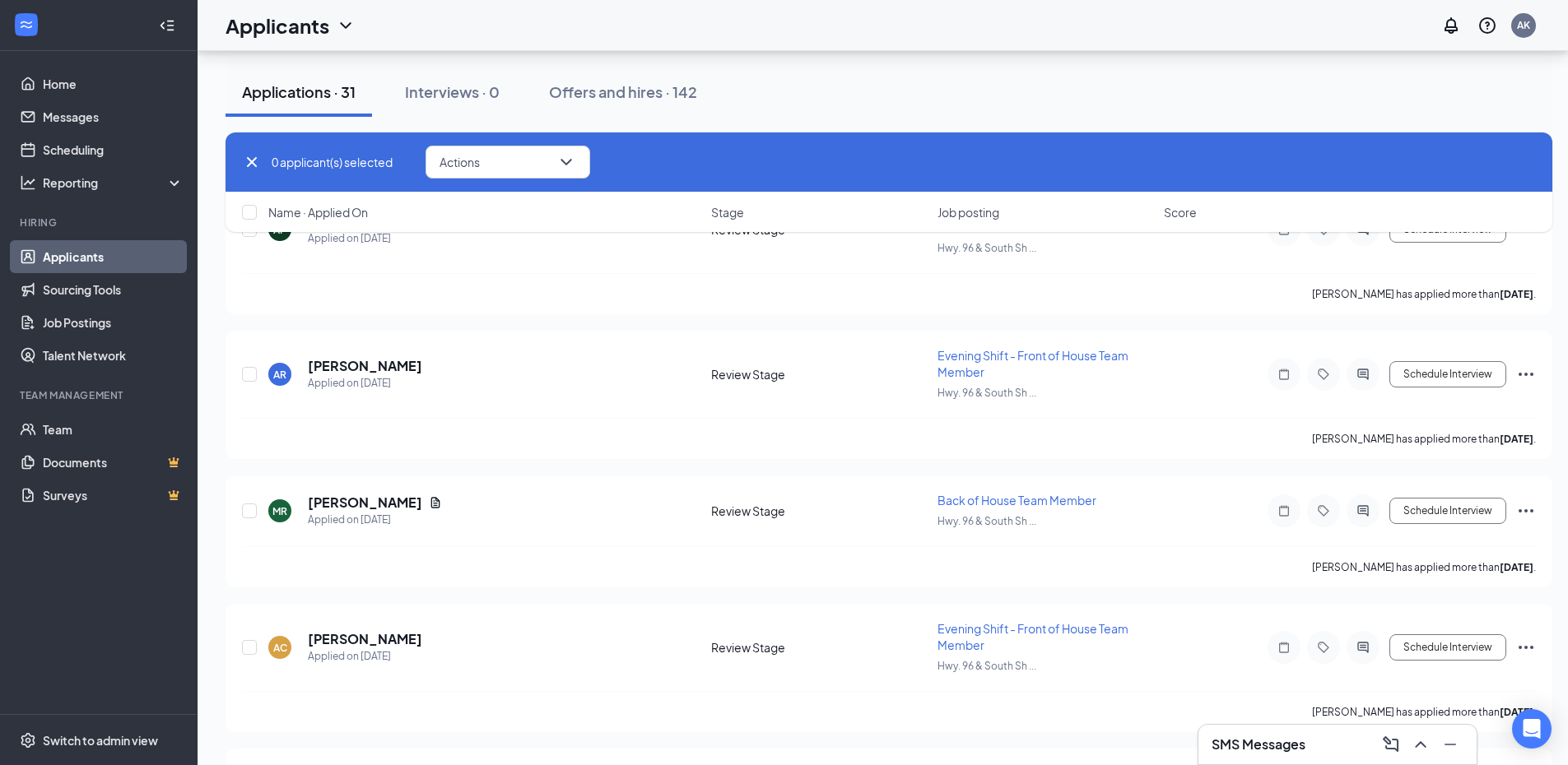
scroll to position [293, 0]
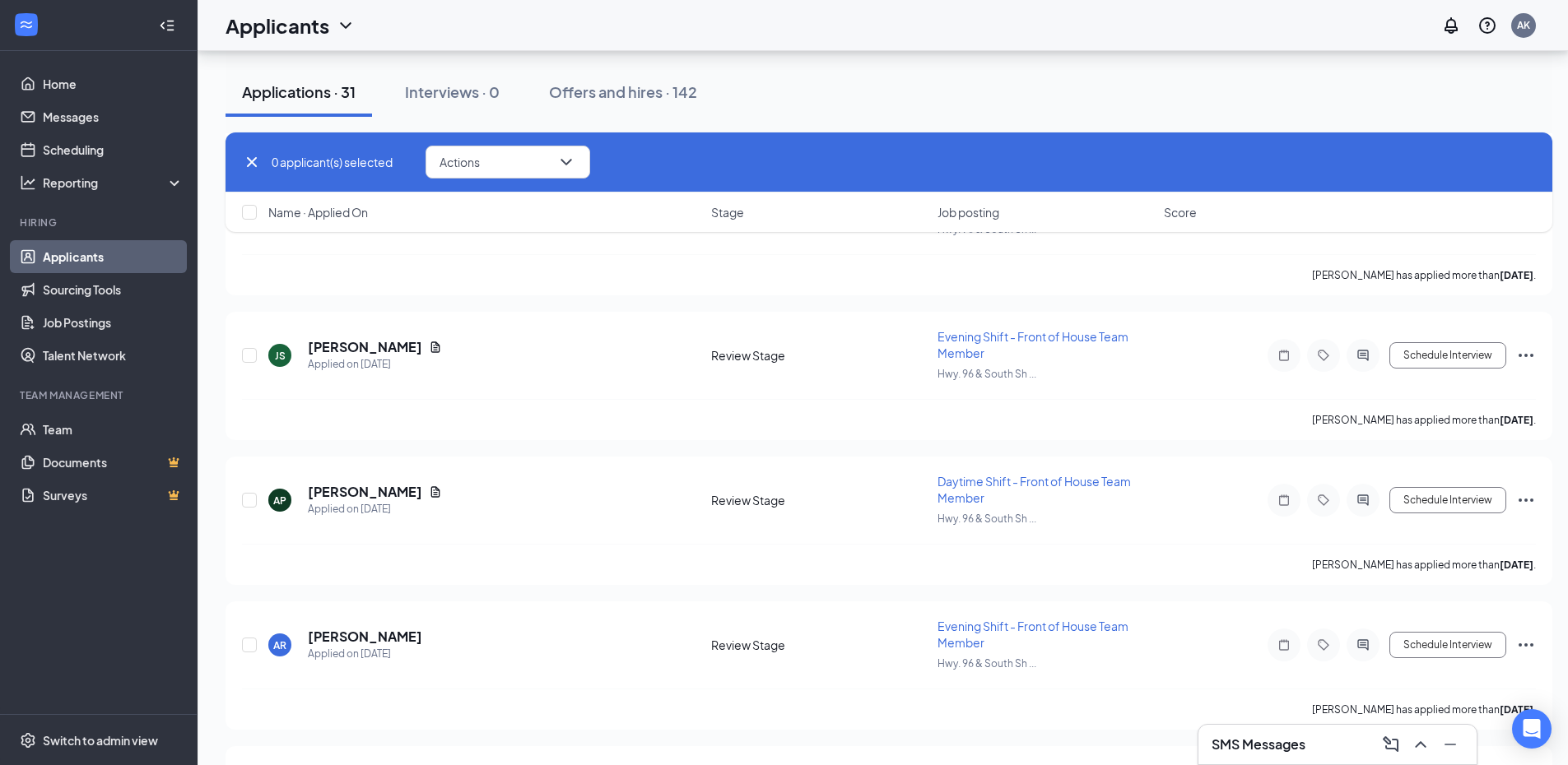
click at [854, 118] on div "Applications · 31 Interviews · 0 Offers and hires · 142" at bounding box center [888, 92] width 1327 height 82
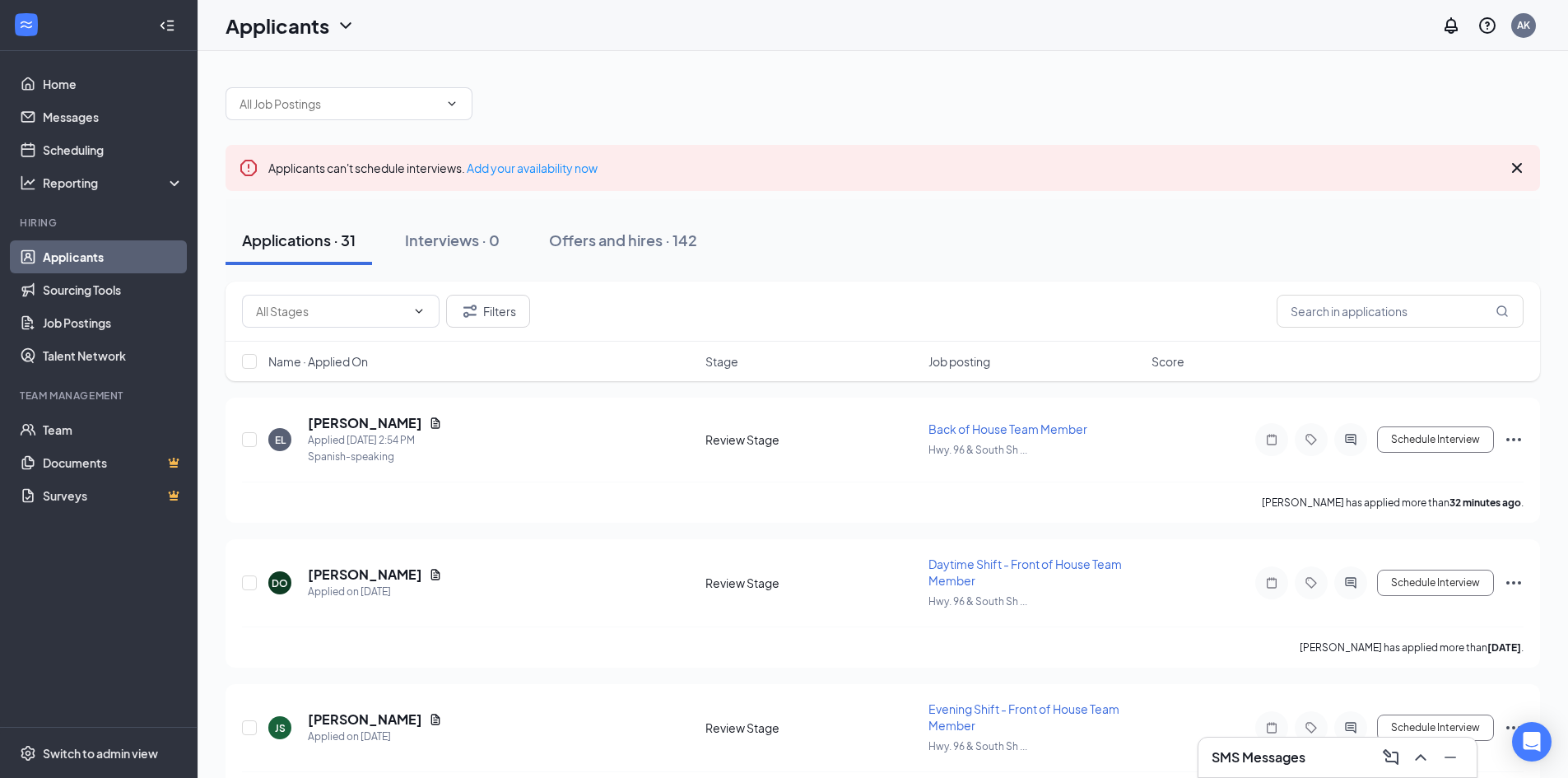
click at [1097, 81] on div at bounding box center [882, 95] width 1314 height 49
click at [1530, 24] on div "AK" at bounding box center [1524, 25] width 13 height 14
click at [1406, 243] on li "Log out" at bounding box center [1442, 251] width 198 height 33
